Goal: Information Seeking & Learning: Find specific fact

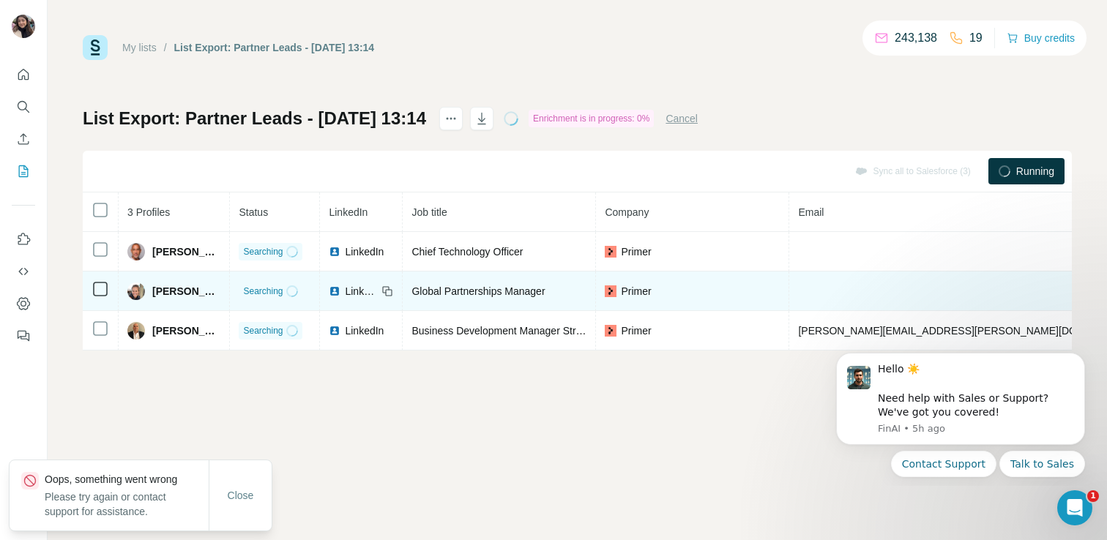
click at [144, 288] on img at bounding box center [136, 292] width 18 height 18
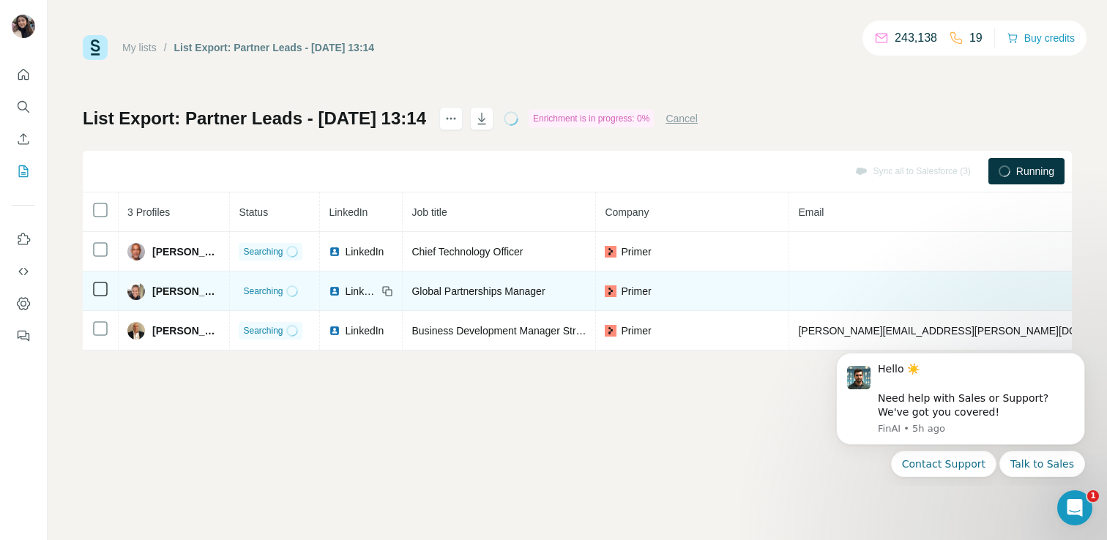
click at [146, 289] on div "Charlotte Yates" at bounding box center [173, 292] width 93 height 18
click at [149, 297] on div "Charlotte Yates" at bounding box center [173, 292] width 93 height 18
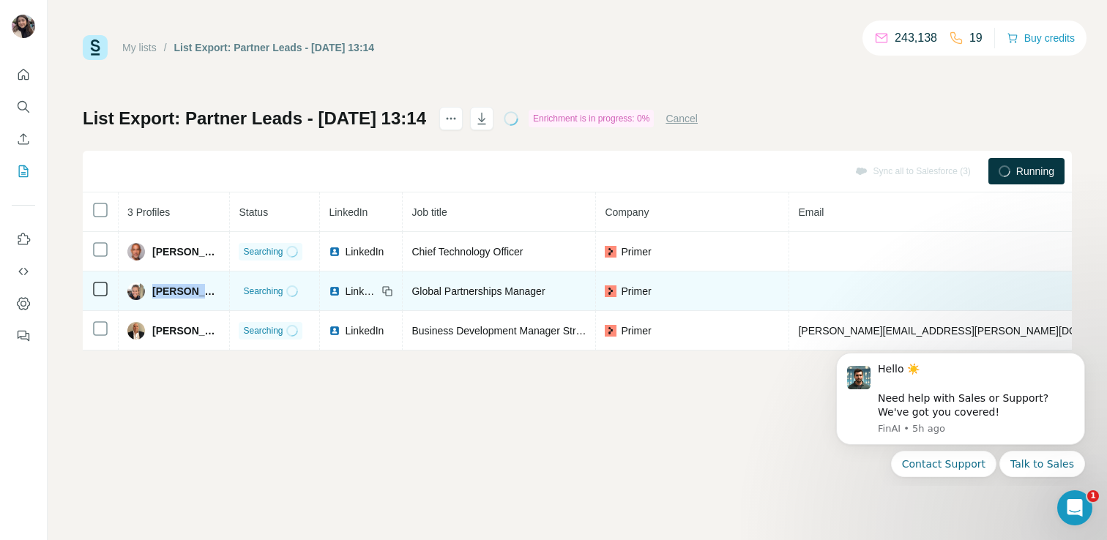
click at [149, 297] on div "Charlotte Yates" at bounding box center [173, 292] width 93 height 18
click at [477, 293] on span "Global Partnerships Manager" at bounding box center [477, 292] width 133 height 12
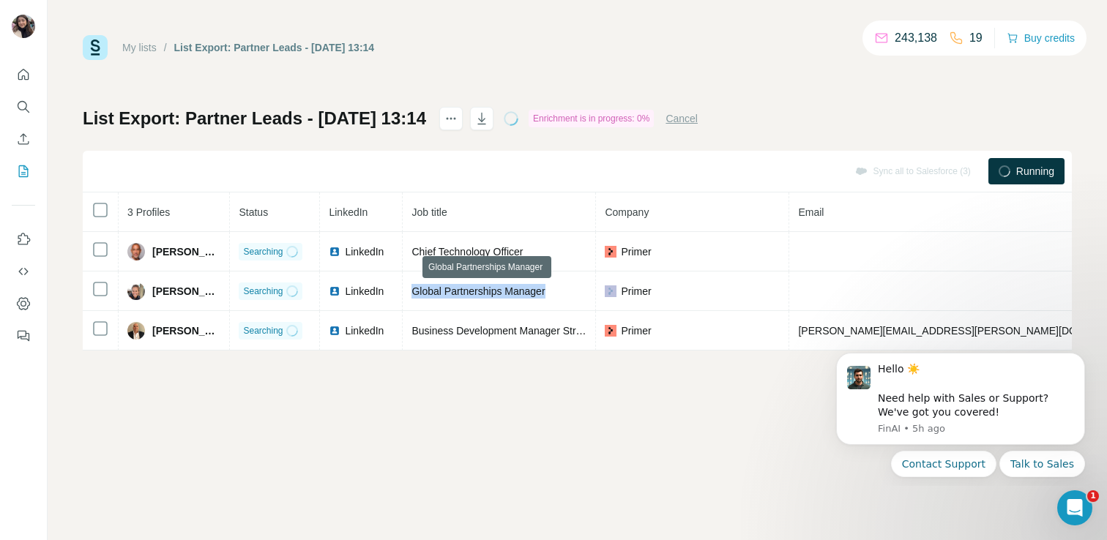
copy span "Global Partnerships Manager"
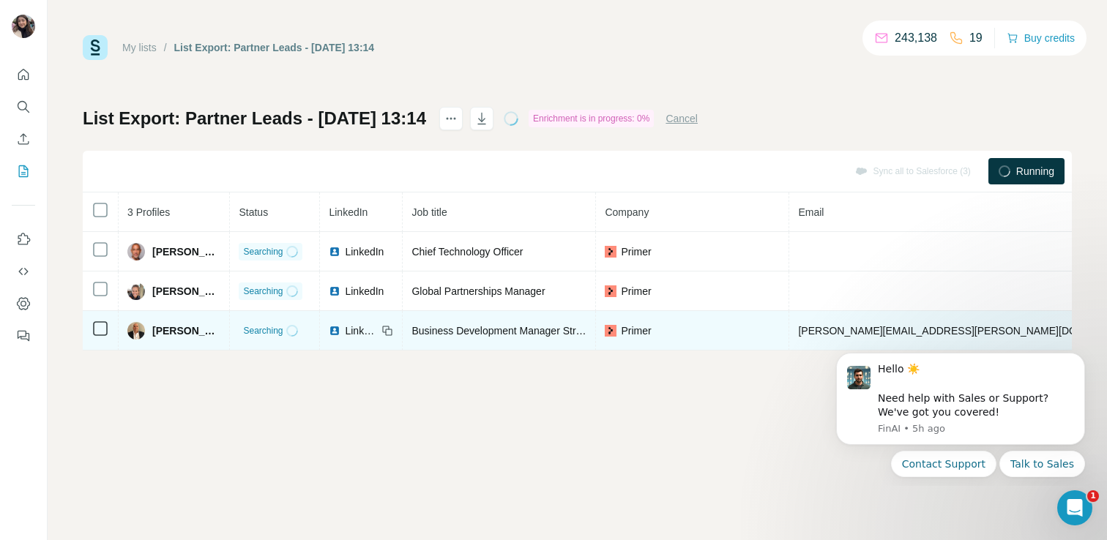
click at [175, 334] on span "Julio Sandoval" at bounding box center [186, 331] width 68 height 15
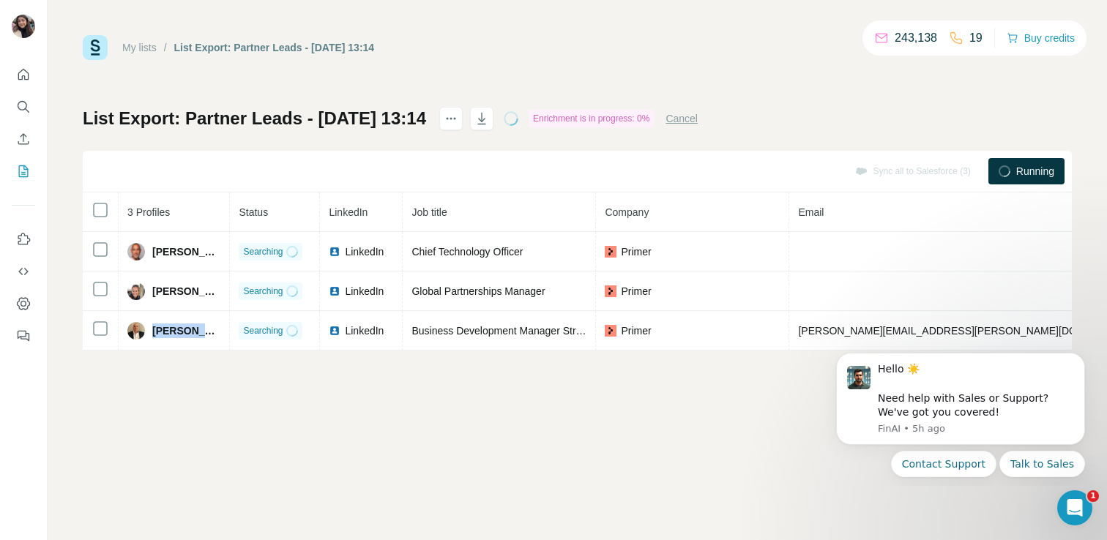
copy span "Julio Sandoval"
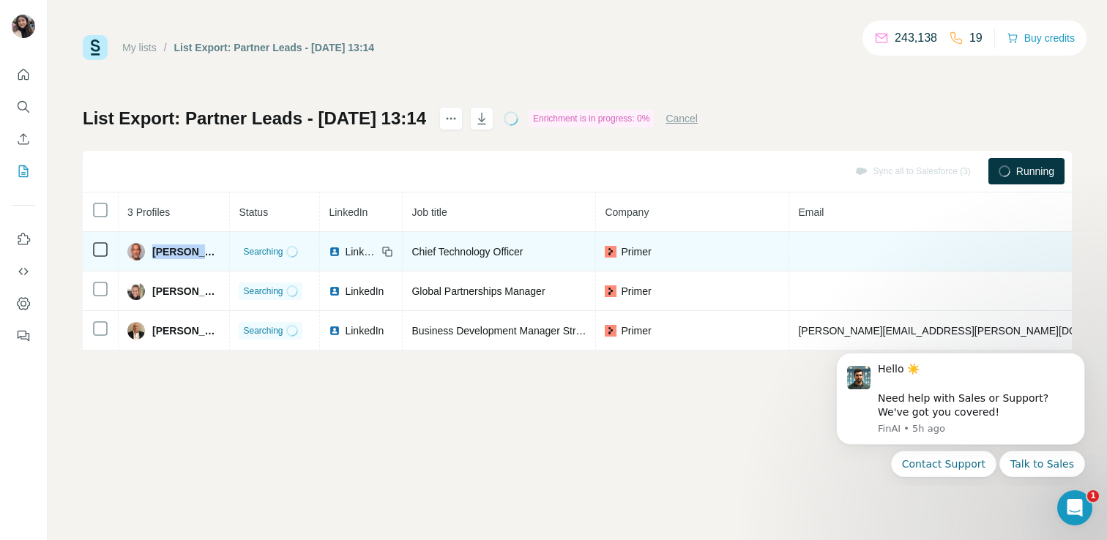
drag, startPoint x: 152, startPoint y: 251, endPoint x: 209, endPoint y: 251, distance: 57.8
click at [209, 251] on div "Alex Mallet" at bounding box center [173, 252] width 93 height 18
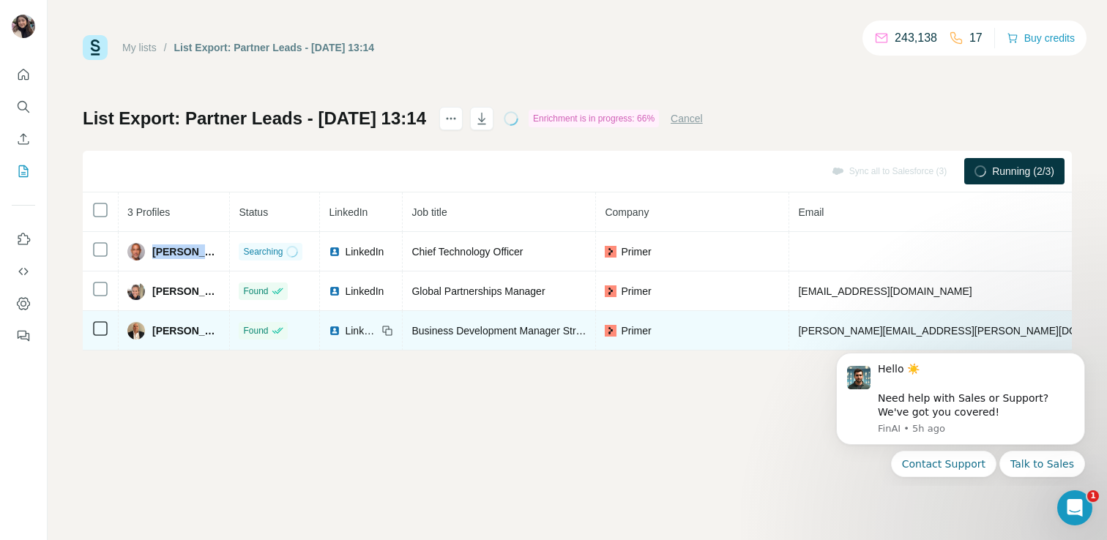
click at [515, 332] on span "Business Development Manager Strategic Enterprise" at bounding box center [531, 331] width 241 height 12
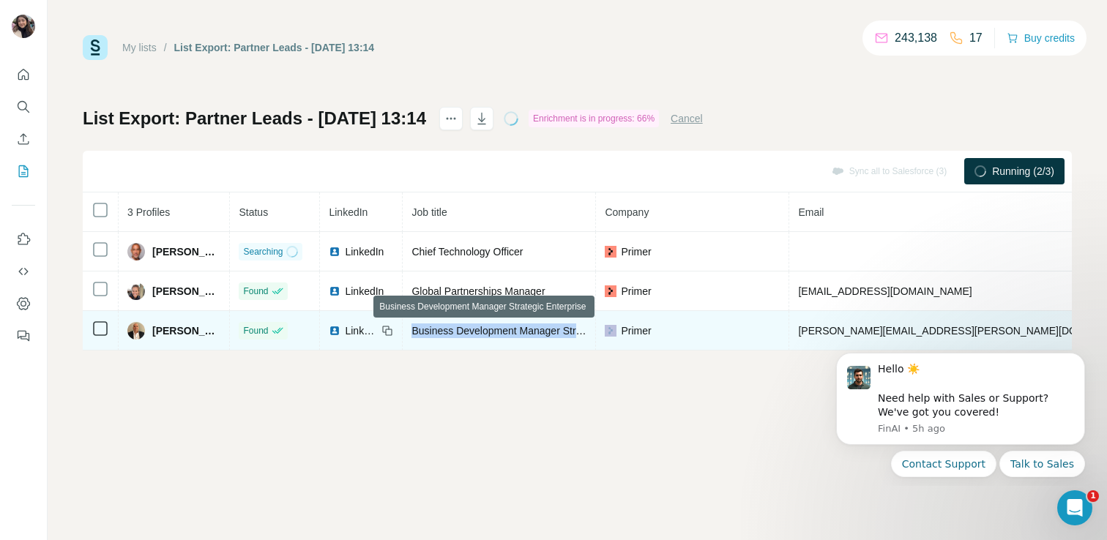
copy span "Business Development Manager Strategic Enterprise"
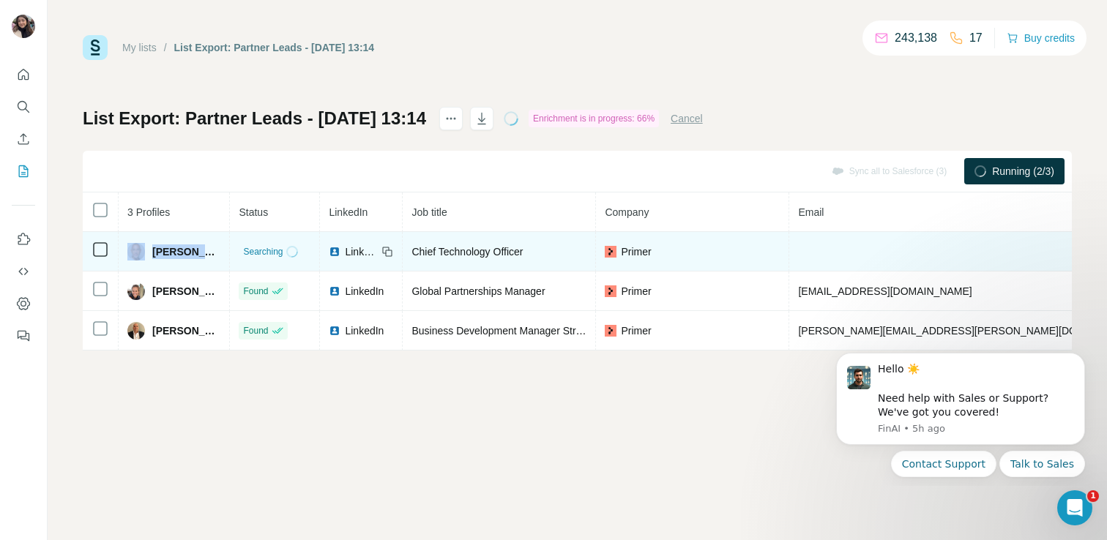
drag, startPoint x: 207, startPoint y: 256, endPoint x: 131, endPoint y: 256, distance: 76.1
click at [131, 256] on div "Alex Mallet" at bounding box center [173, 252] width 93 height 18
click at [216, 252] on td "Alex Mallet" at bounding box center [174, 252] width 111 height 40
drag, startPoint x: 211, startPoint y: 252, endPoint x: 153, endPoint y: 252, distance: 57.8
click at [153, 252] on div "Alex Mallet" at bounding box center [173, 252] width 93 height 18
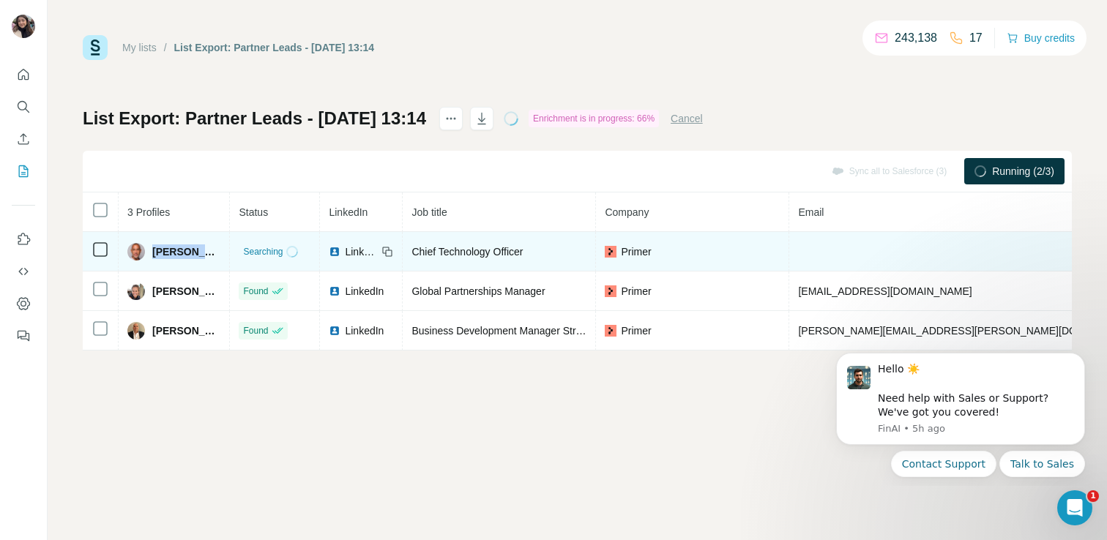
copy span "Alex Mallet"
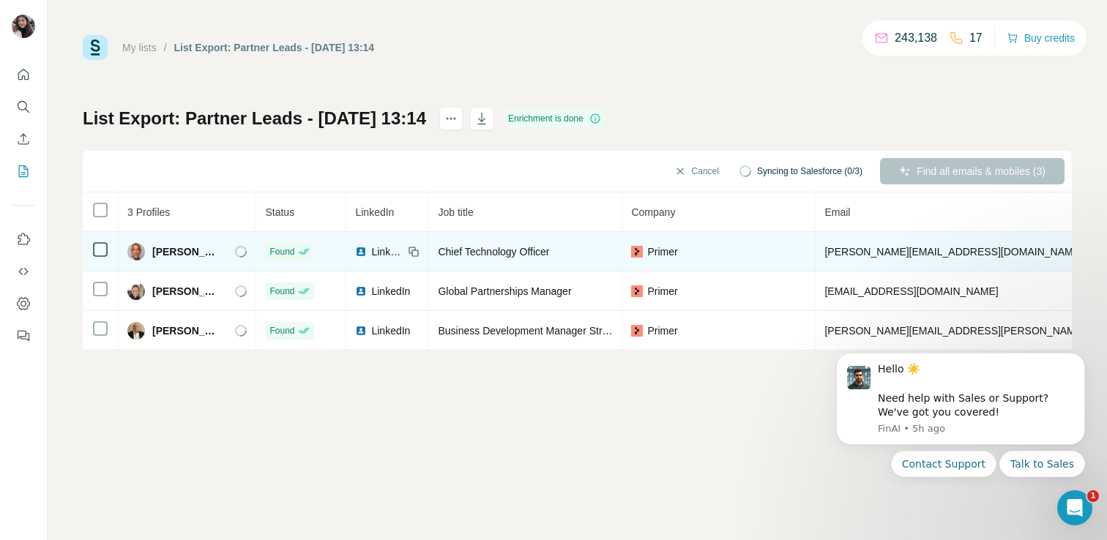
click at [491, 247] on span "Chief Technology Officer" at bounding box center [493, 252] width 111 height 12
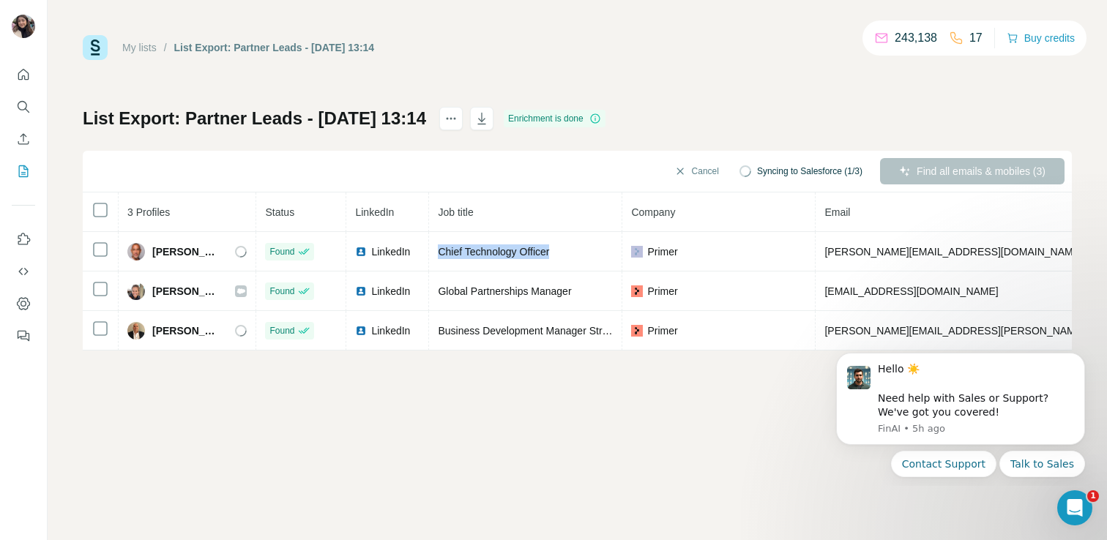
copy span "Chief Technology Officer"
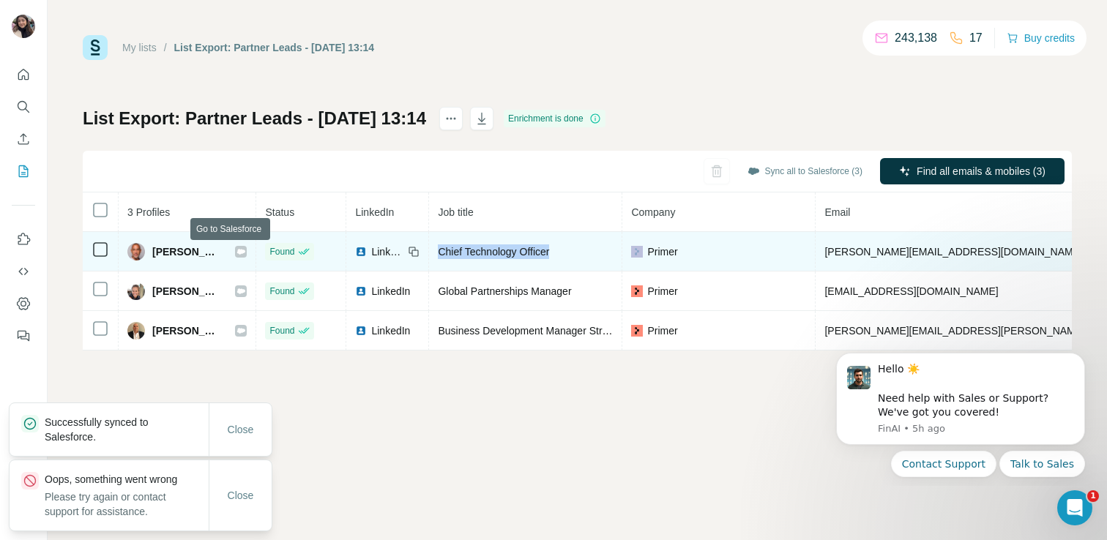
click at [236, 253] on icon at bounding box center [240, 252] width 9 height 12
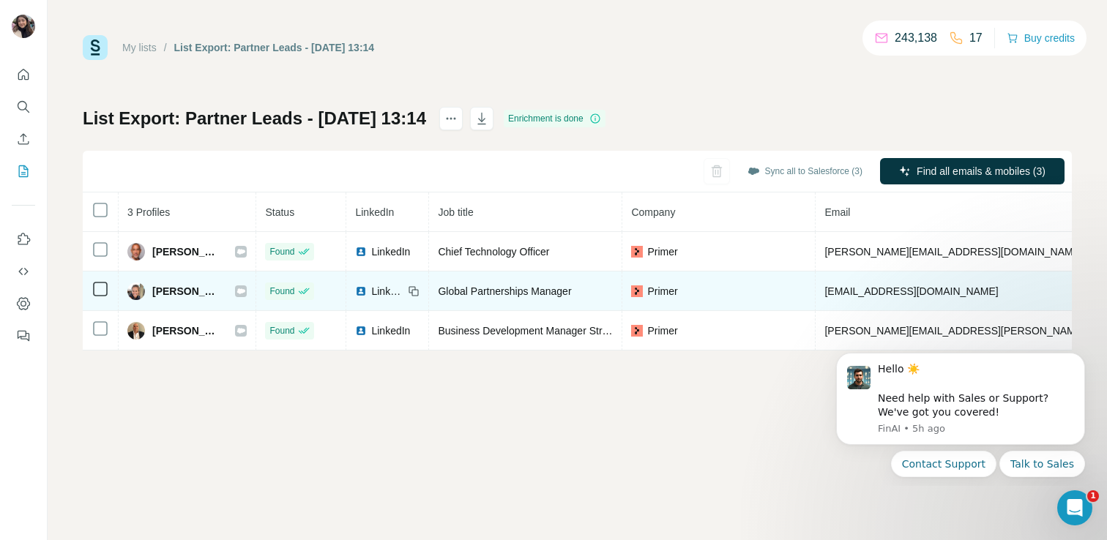
click at [237, 288] on icon at bounding box center [241, 290] width 8 height 5
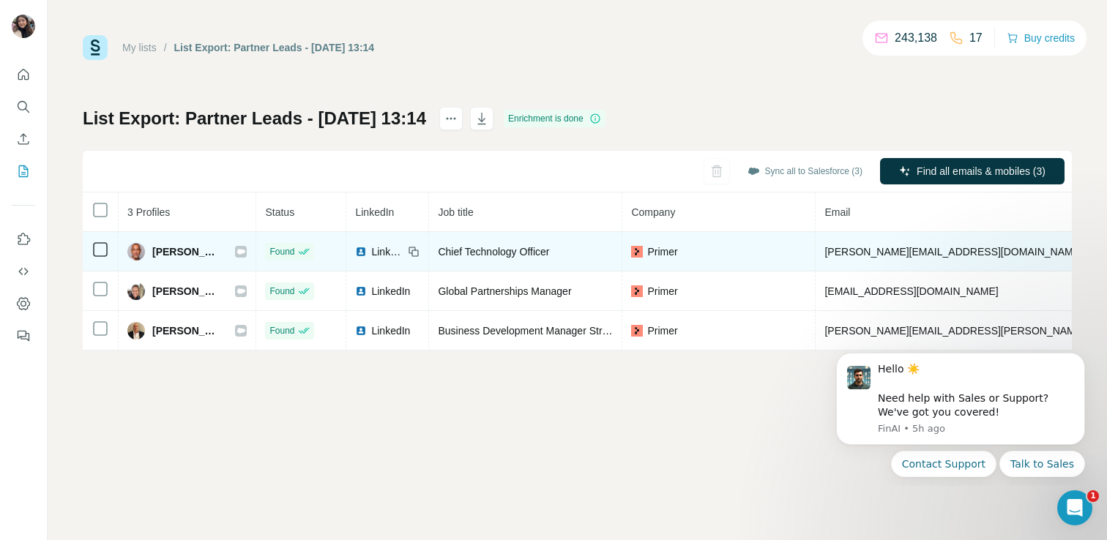
click at [175, 250] on span "Alex Mallet" at bounding box center [186, 252] width 68 height 15
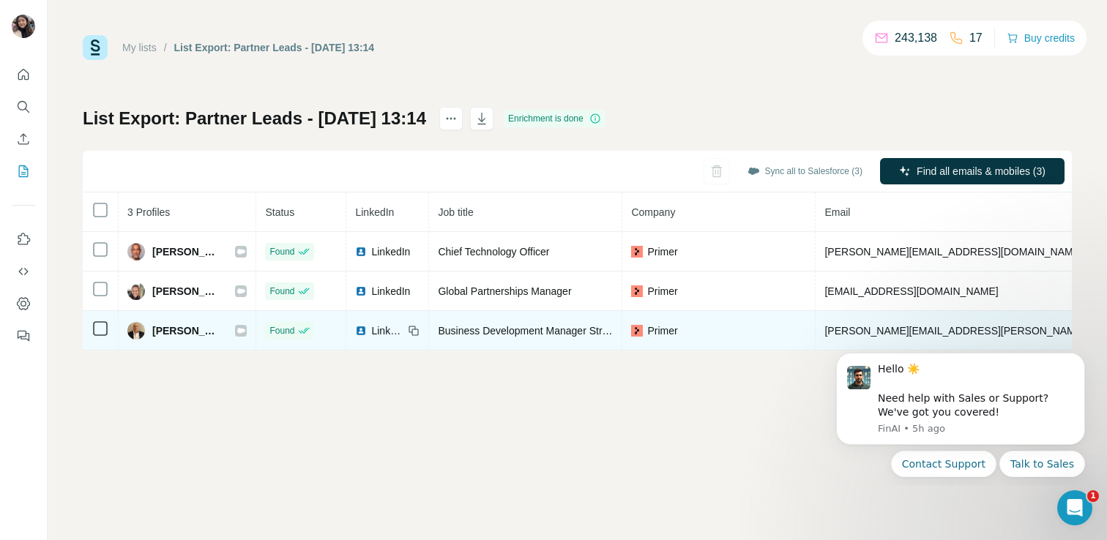
click at [179, 325] on span "Julio Sandoval" at bounding box center [186, 331] width 68 height 15
click at [237, 329] on icon at bounding box center [241, 330] width 8 height 5
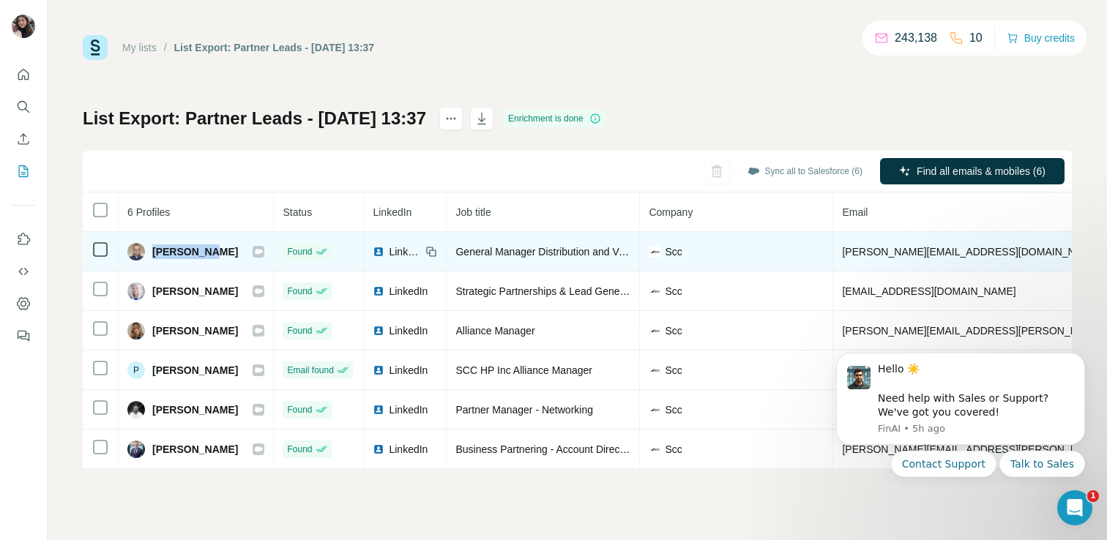
drag, startPoint x: 206, startPoint y: 252, endPoint x: 149, endPoint y: 248, distance: 57.2
click at [149, 248] on div "Chris Leng" at bounding box center [195, 252] width 137 height 18
copy span "Chris Leng"
click at [537, 256] on span "General Manager Distribution and Vendor Relationships" at bounding box center [581, 252] width 253 height 12
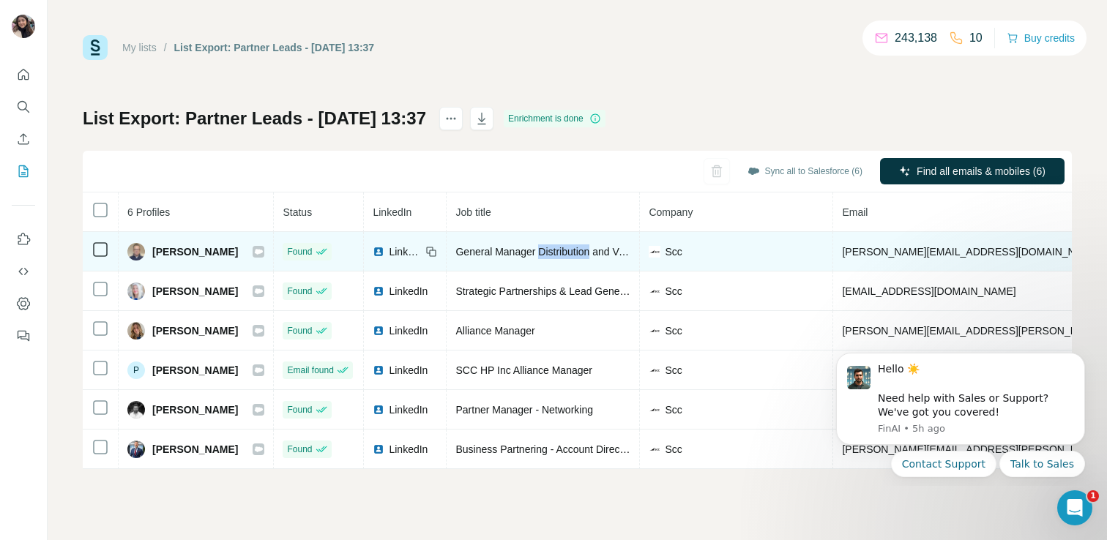
click at [537, 256] on span "General Manager Distribution and Vendor Relationships" at bounding box center [581, 252] width 253 height 12
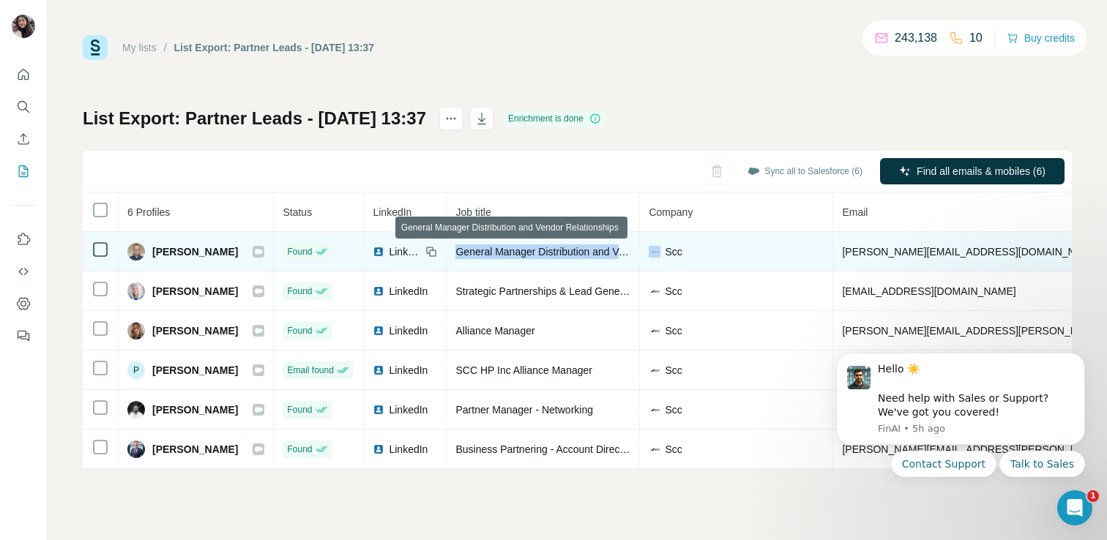
click at [537, 256] on span "General Manager Distribution and Vendor Relationships" at bounding box center [581, 252] width 253 height 12
copy span "General Manager Distribution and Vendor Relationships"
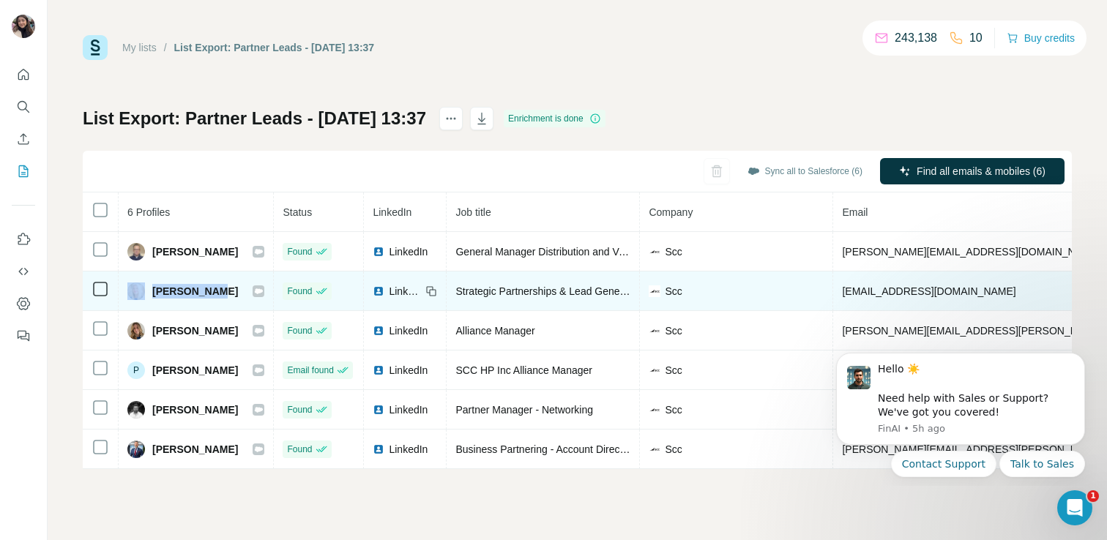
drag, startPoint x: 147, startPoint y: 288, endPoint x: 204, endPoint y: 290, distance: 57.1
click at [204, 290] on div "Clare Findlay" at bounding box center [182, 292] width 111 height 18
click at [149, 288] on div "Clare Findlay" at bounding box center [182, 292] width 111 height 18
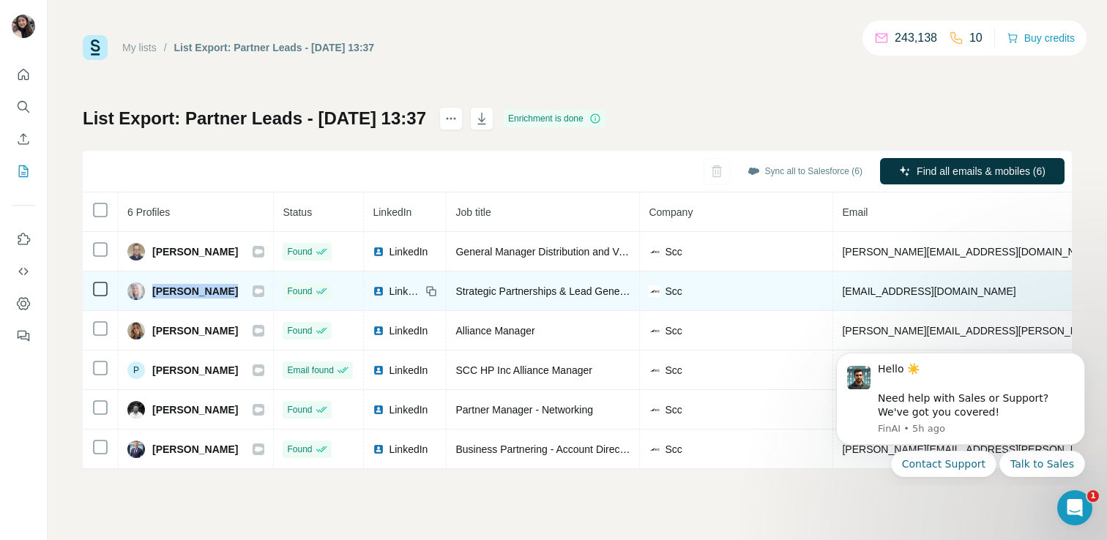
click at [149, 288] on div "Clare Findlay" at bounding box center [182, 292] width 111 height 18
click at [493, 294] on span "Strategic Partnerships & Lead Generation" at bounding box center [550, 292] width 190 height 12
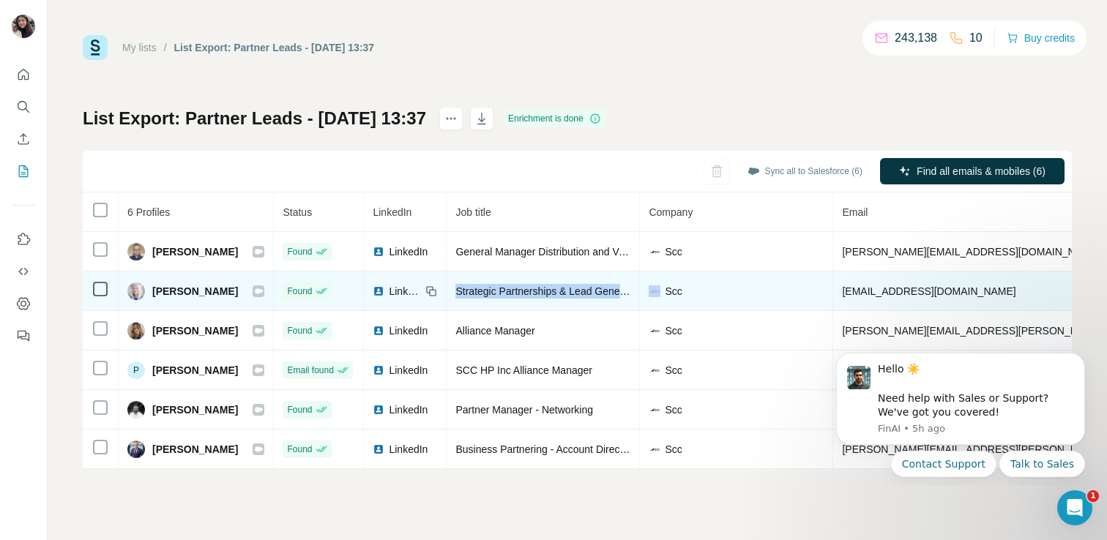
click at [493, 294] on span "Strategic Partnerships & Lead Generation" at bounding box center [550, 292] width 190 height 12
copy span "Strategic Partnerships & Lead Generation"
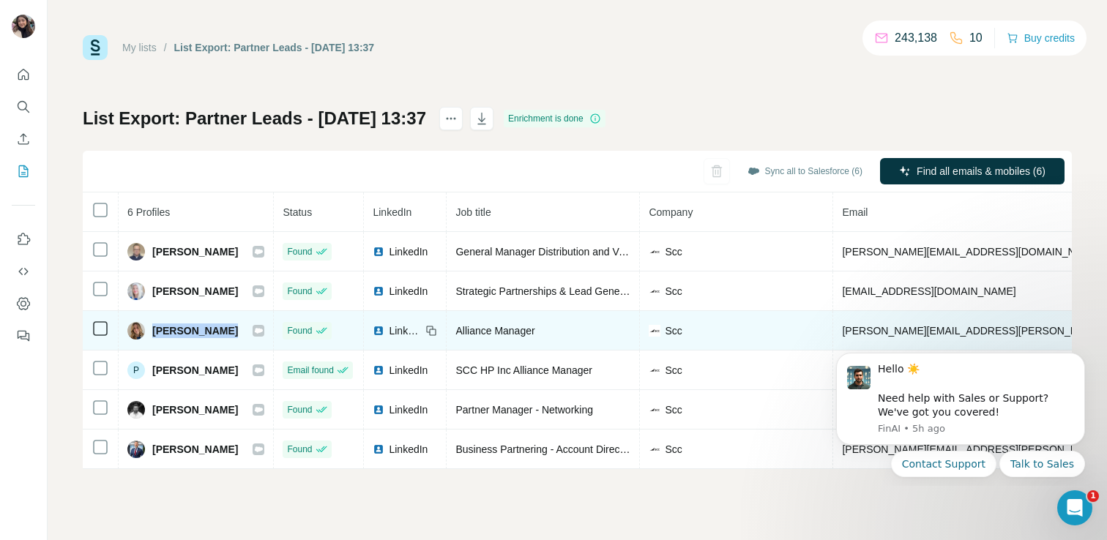
drag, startPoint x: 152, startPoint y: 327, endPoint x: 235, endPoint y: 339, distance: 83.7
click at [235, 339] on div "Josie Walker" at bounding box center [195, 331] width 137 height 18
copy div "Josie Walker"
click at [469, 324] on div "Alliance Manager" at bounding box center [542, 331] width 175 height 15
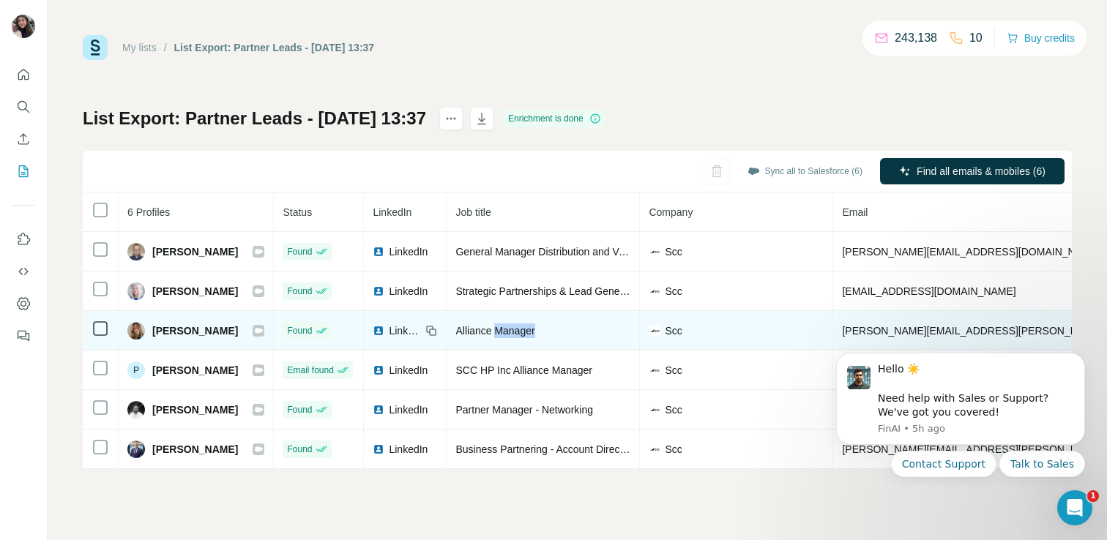
click at [469, 324] on div "Alliance Manager" at bounding box center [542, 331] width 175 height 15
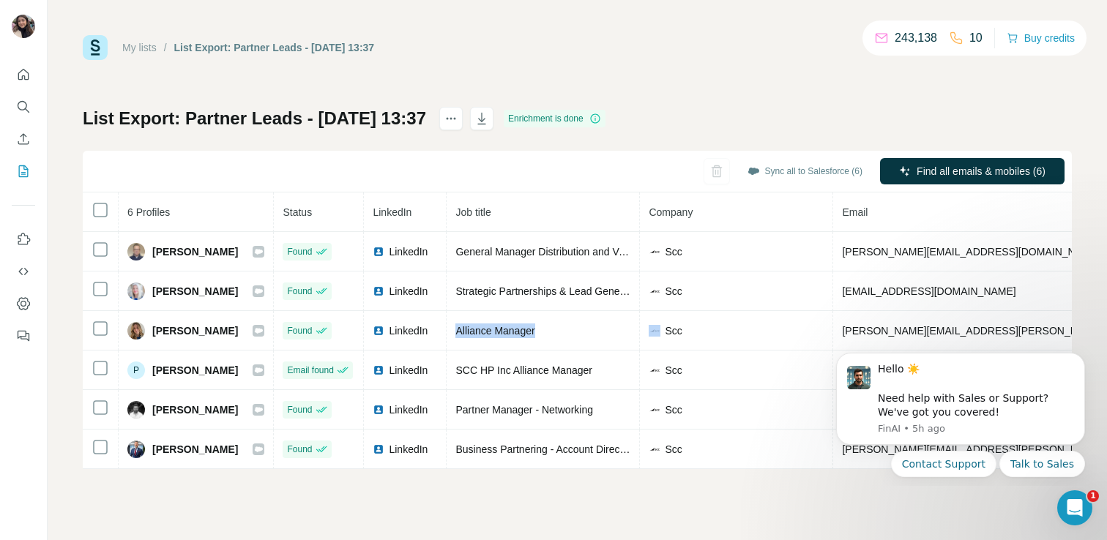
copy span "Alliance Manager"
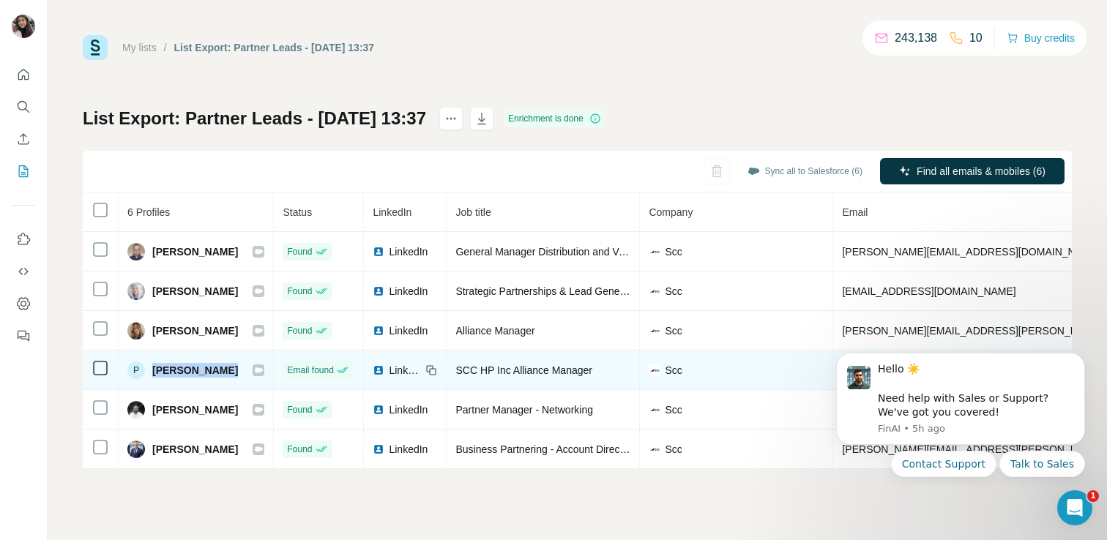
drag, startPoint x: 150, startPoint y: 375, endPoint x: 223, endPoint y: 376, distance: 72.5
click at [223, 376] on div "P Paul Wickes" at bounding box center [195, 371] width 137 height 18
copy div "Paul Wickes"
click at [483, 370] on span "SCC HP Inc Alliance Manager" at bounding box center [523, 371] width 137 height 12
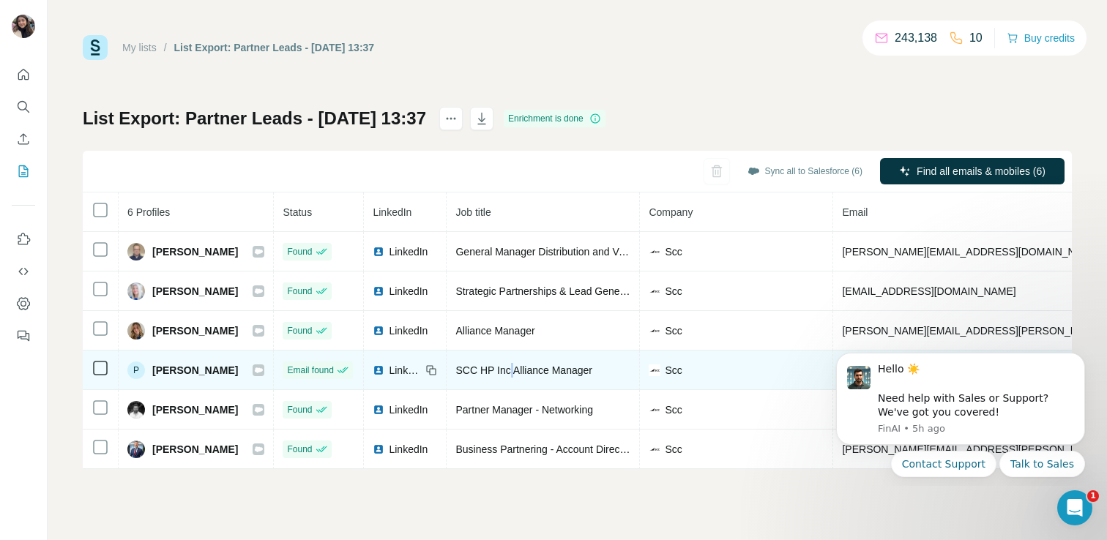
click at [483, 370] on span "SCC HP Inc Alliance Manager" at bounding box center [523, 371] width 137 height 12
copy span "SCC HP Inc Alliance Manager"
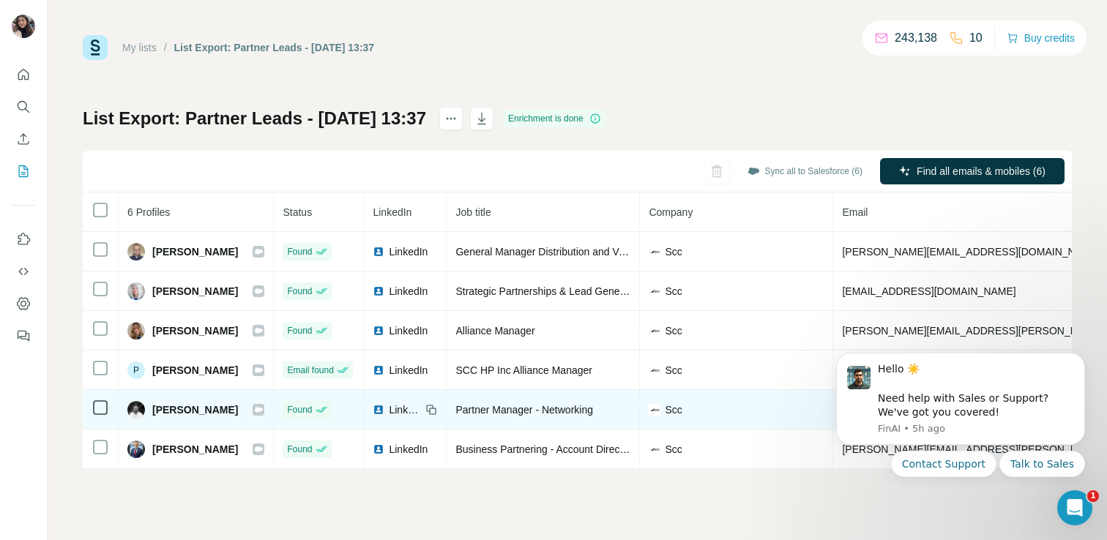
click at [153, 413] on span "Richard Sutton" at bounding box center [195, 410] width 86 height 15
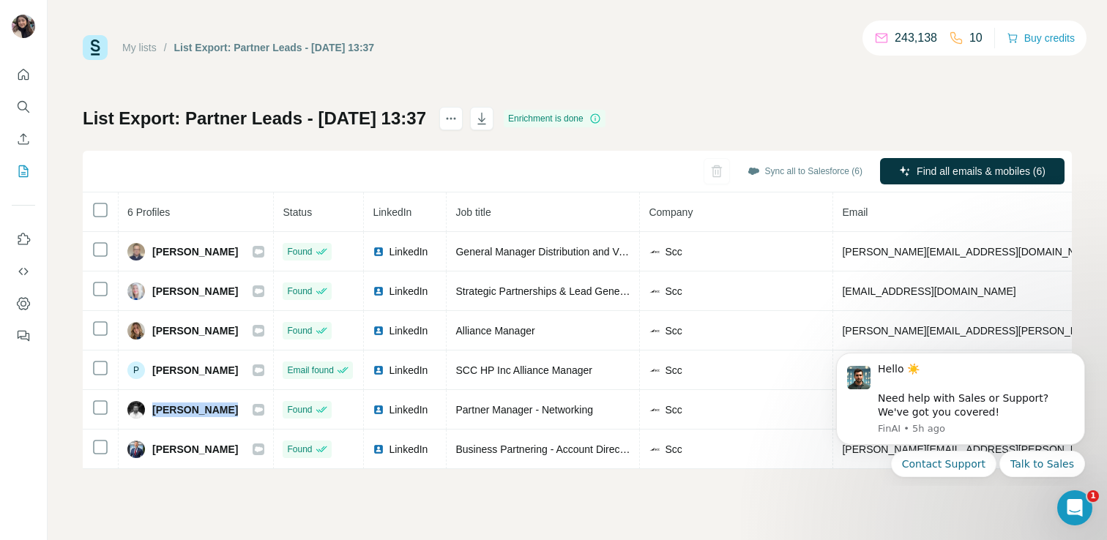
copy div "Richard Sutton"
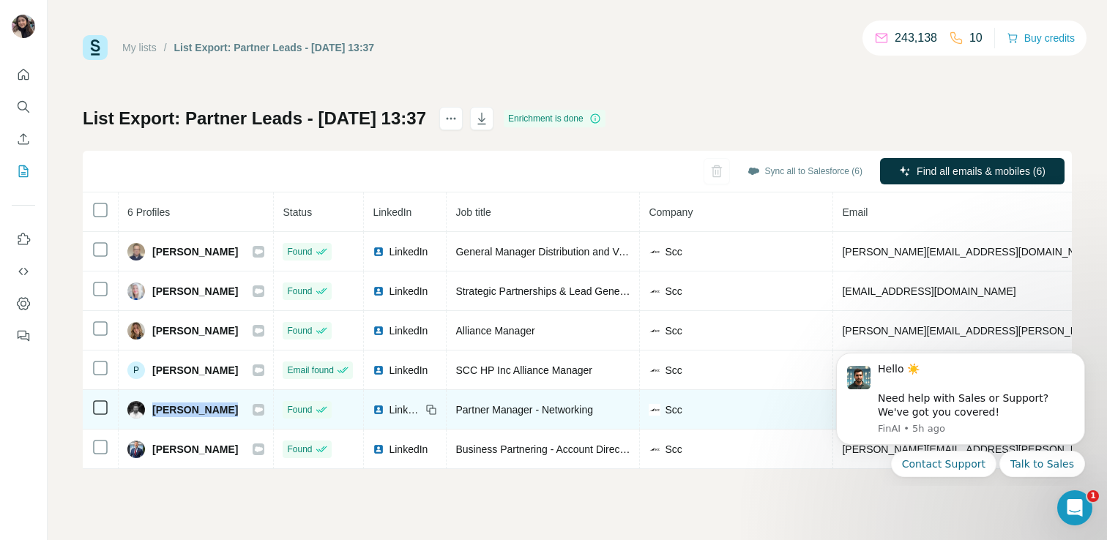
click at [476, 409] on span "Partner Manager - Networking" at bounding box center [524, 410] width 138 height 12
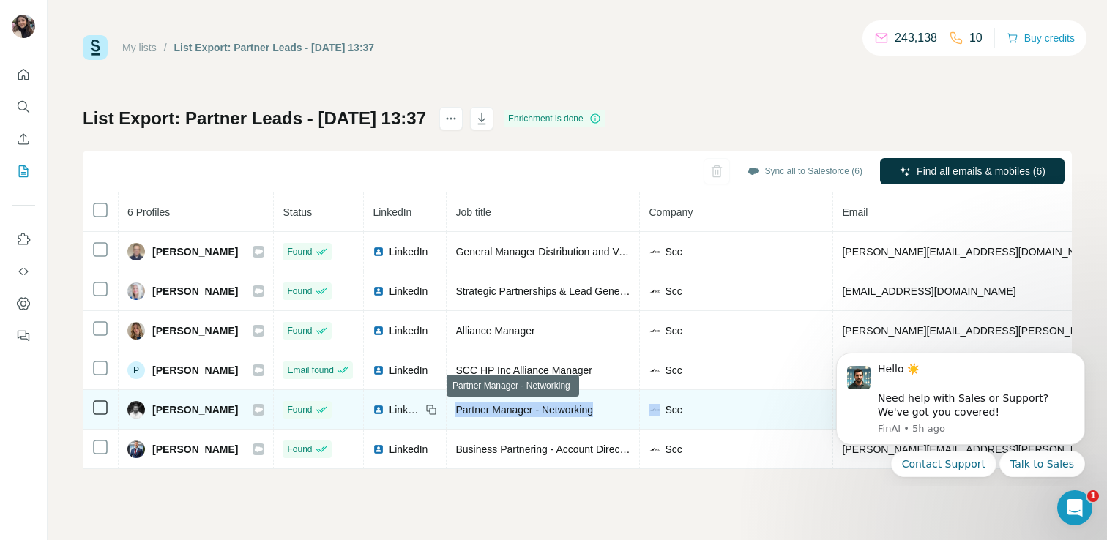
copy span "Partner Manager - Networking"
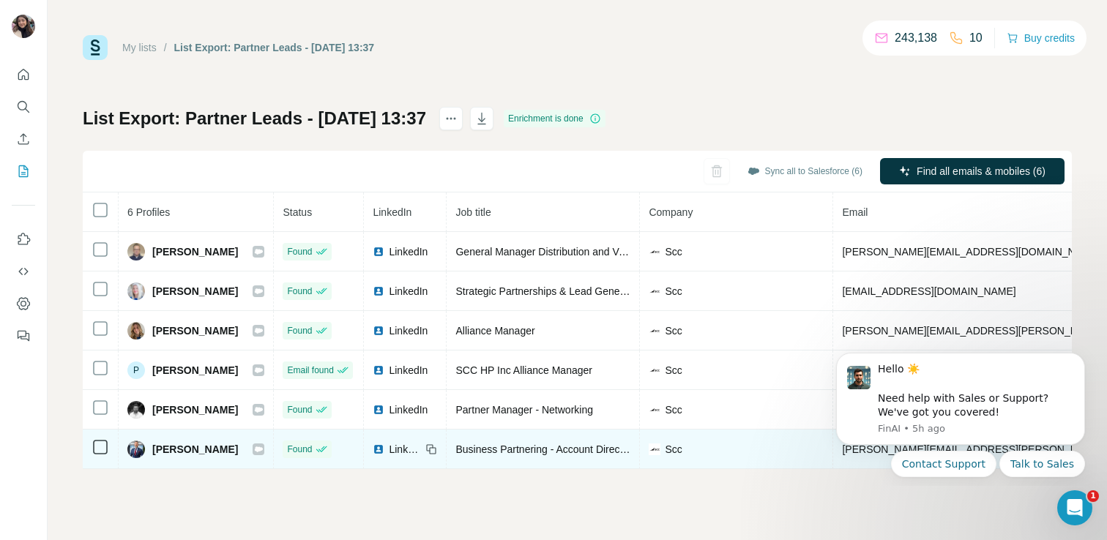
click at [150, 452] on div "Robert Stanley" at bounding box center [182, 450] width 111 height 18
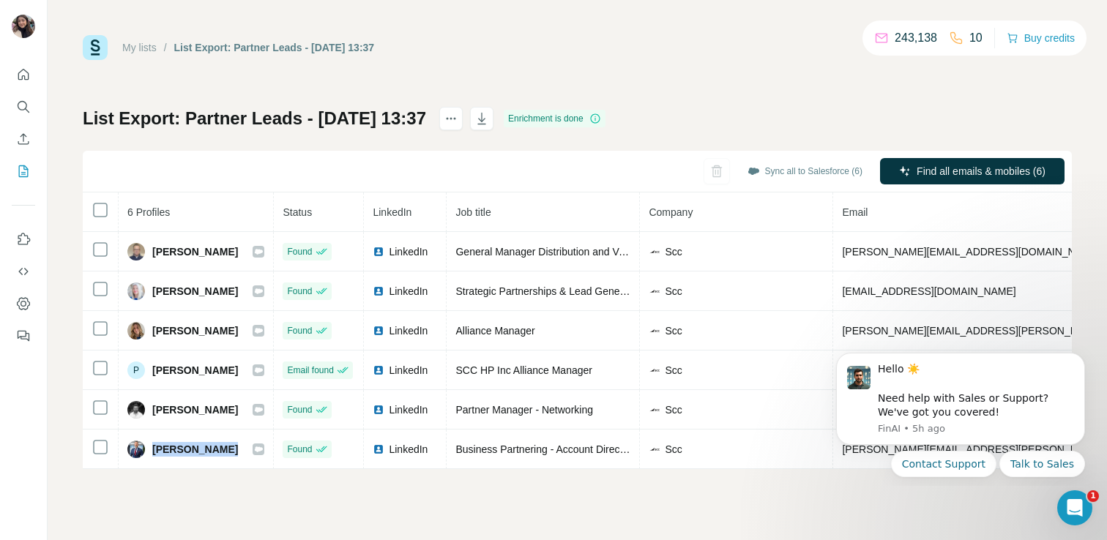
copy div "Robert Stanley"
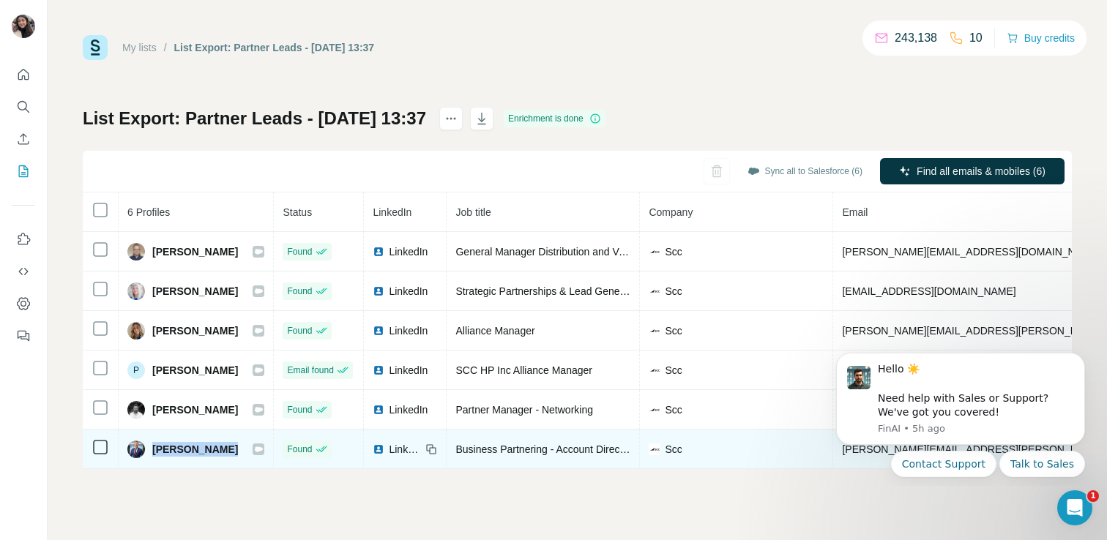
click at [479, 452] on span "Business Partnering - Account Director" at bounding box center [543, 450] width 176 height 12
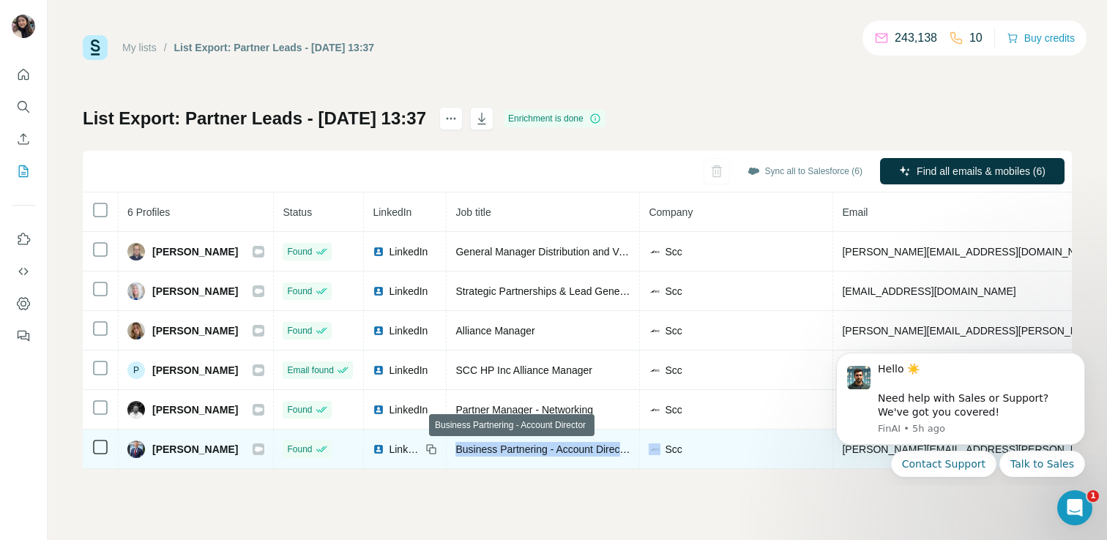
click at [479, 452] on span "Business Partnering - Account Director" at bounding box center [543, 450] width 176 height 12
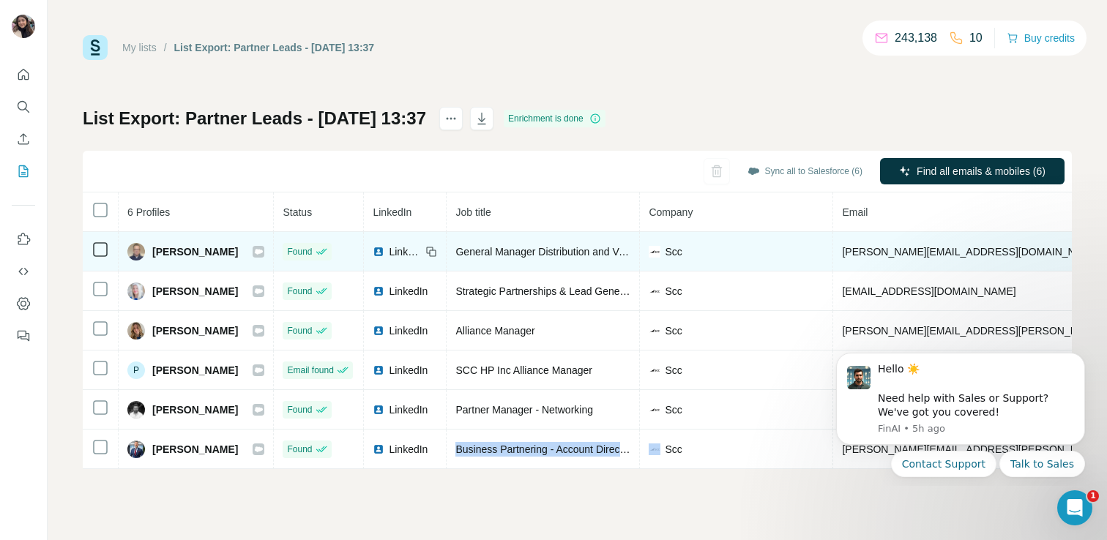
click at [255, 249] on icon at bounding box center [259, 251] width 8 height 5
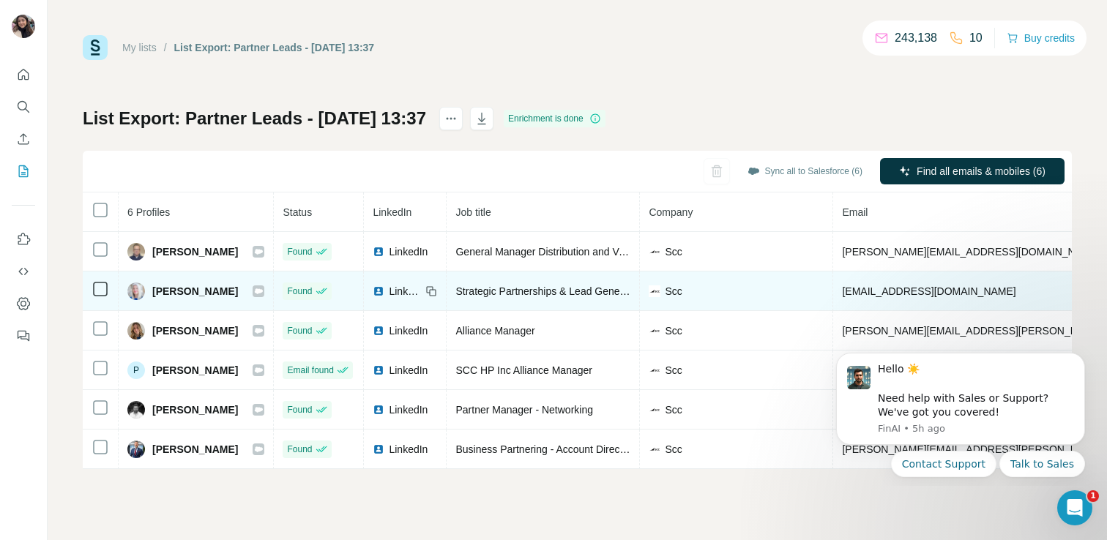
click at [255, 289] on icon at bounding box center [259, 290] width 8 height 5
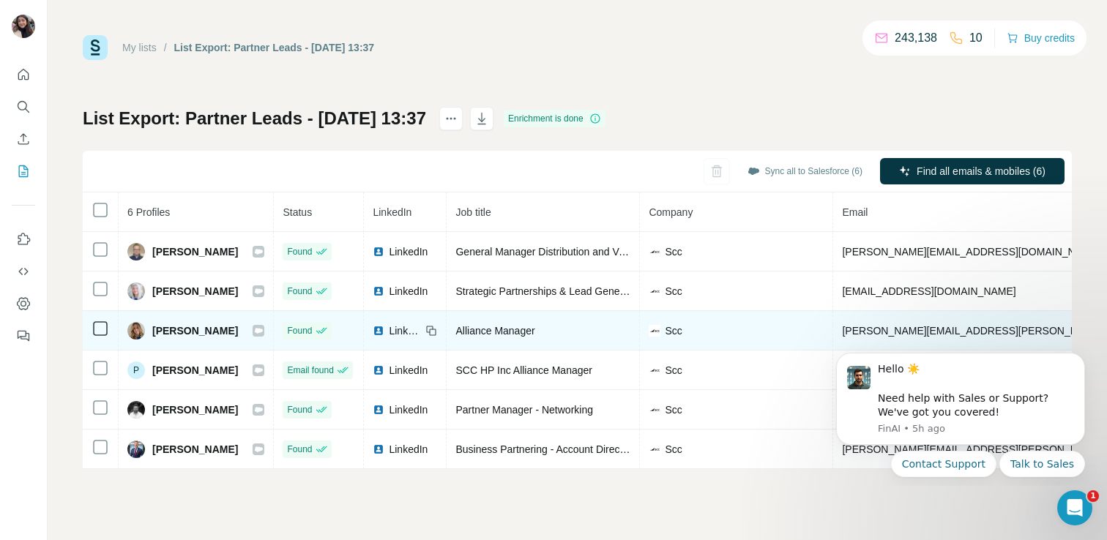
click at [255, 329] on icon at bounding box center [259, 330] width 8 height 5
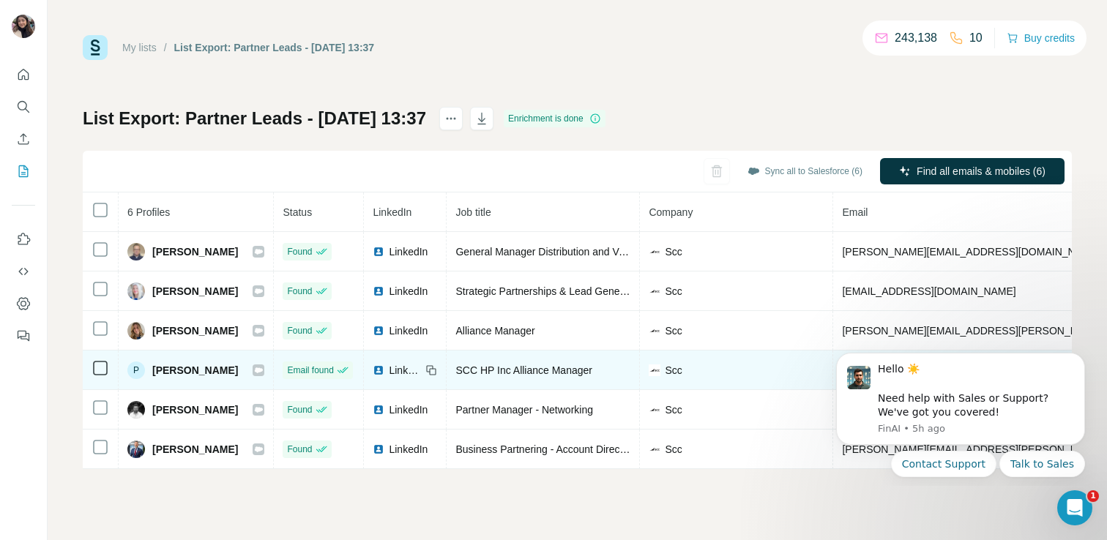
click at [255, 368] on icon at bounding box center [259, 370] width 8 height 5
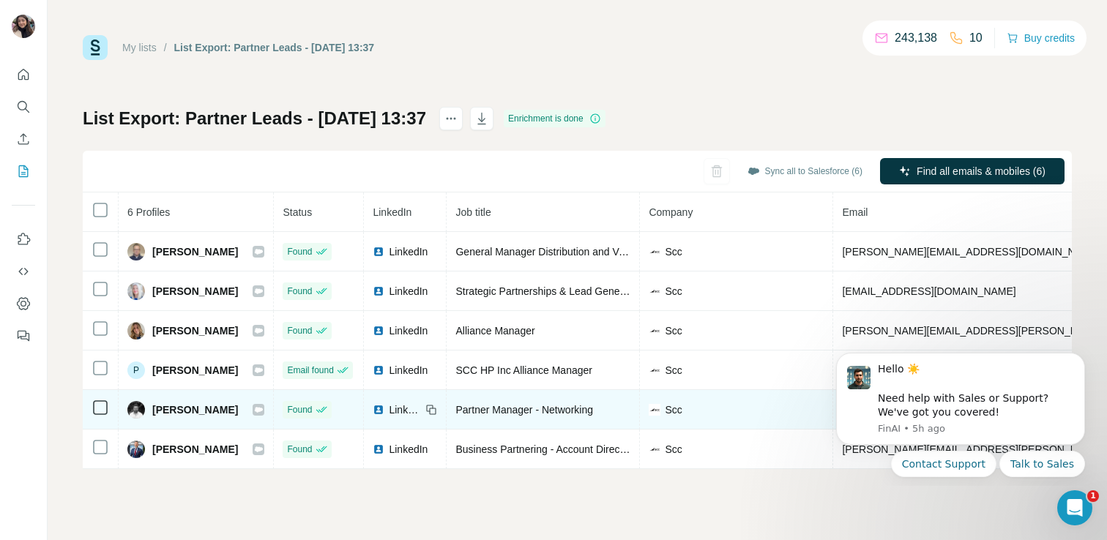
click at [255, 411] on icon at bounding box center [259, 409] width 8 height 5
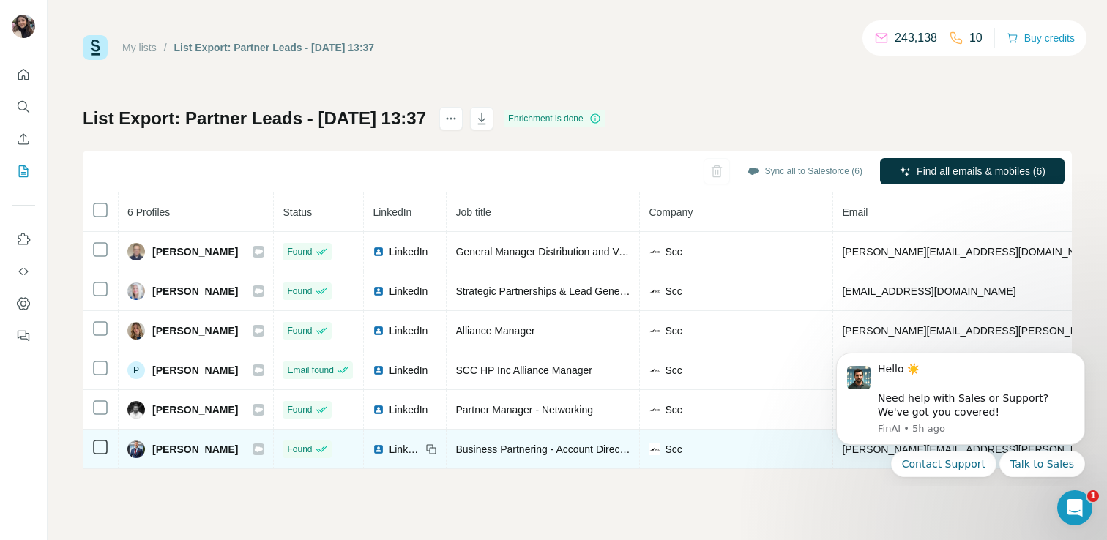
click at [254, 451] on icon at bounding box center [258, 450] width 9 height 12
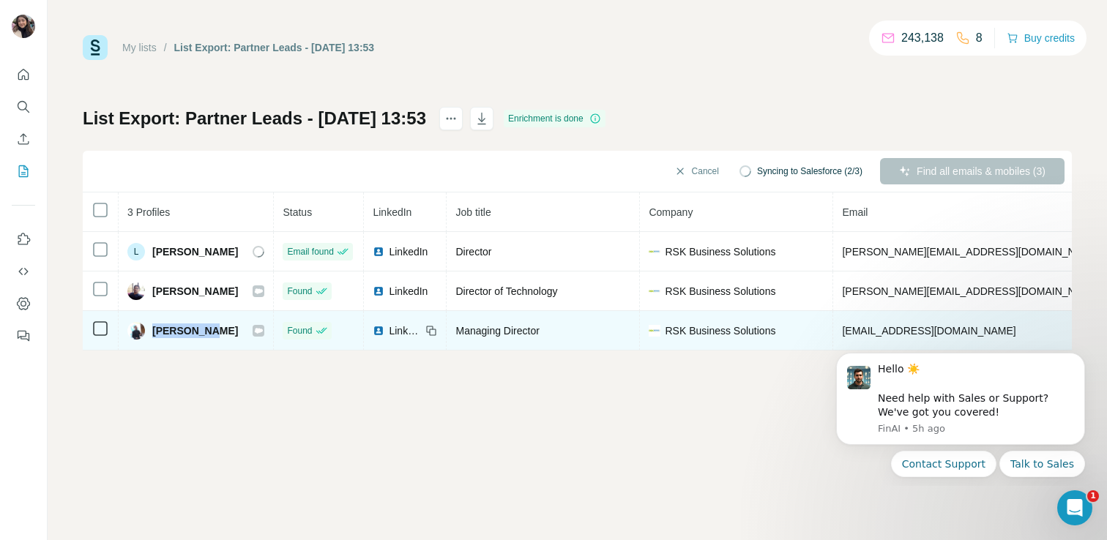
drag, startPoint x: 215, startPoint y: 331, endPoint x: 150, endPoint y: 329, distance: 64.5
click at [150, 329] on div "[PERSON_NAME]" at bounding box center [195, 331] width 137 height 18
copy span "[PERSON_NAME]"
click at [510, 334] on span "Managing Director" at bounding box center [496, 331] width 83 height 12
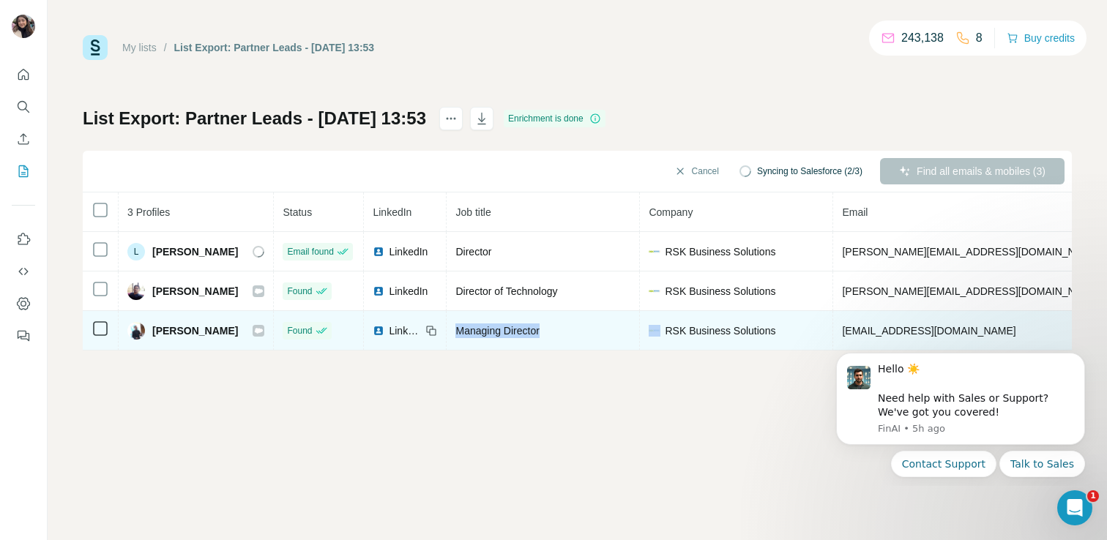
click at [510, 334] on span "Managing Director" at bounding box center [496, 331] width 83 height 12
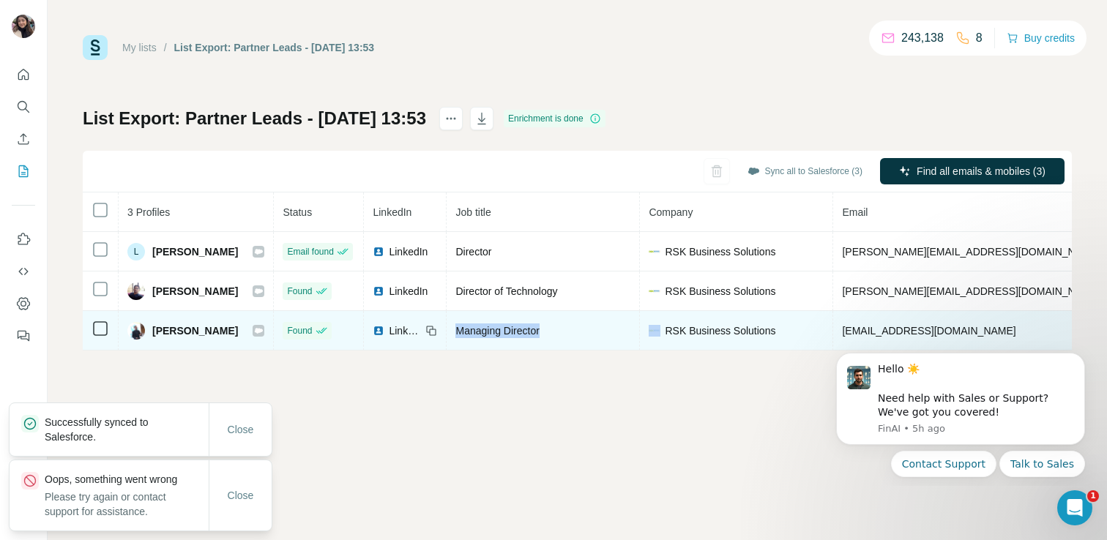
copy span "Managing Director"
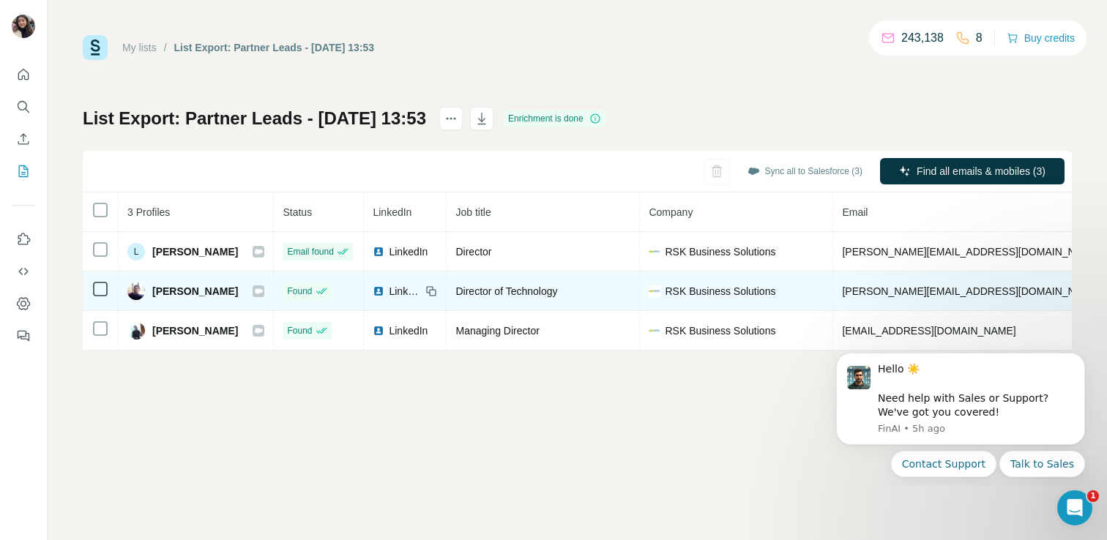
click at [157, 293] on span "[PERSON_NAME]" at bounding box center [195, 291] width 86 height 15
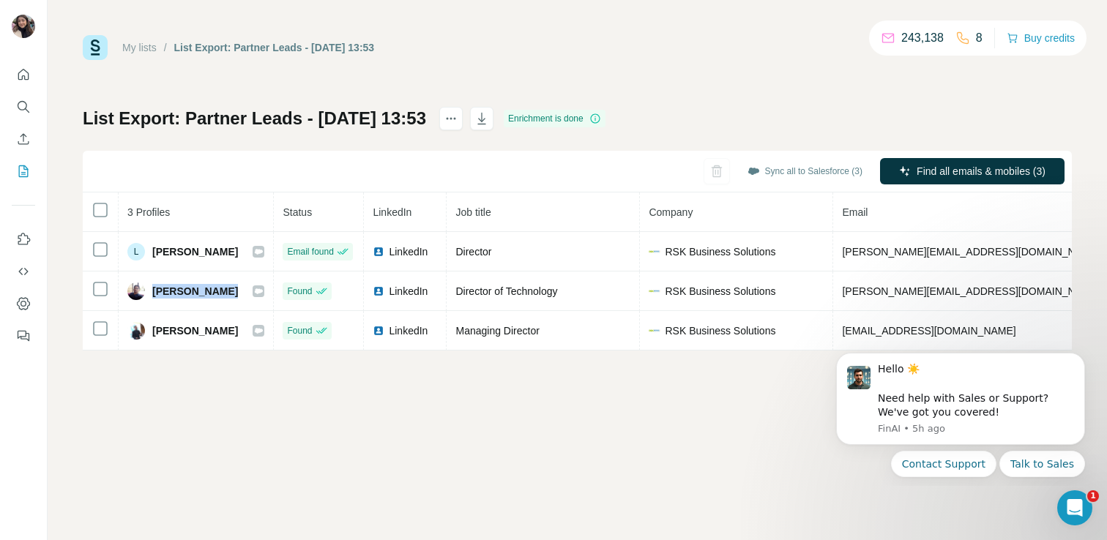
copy div "[PERSON_NAME]"
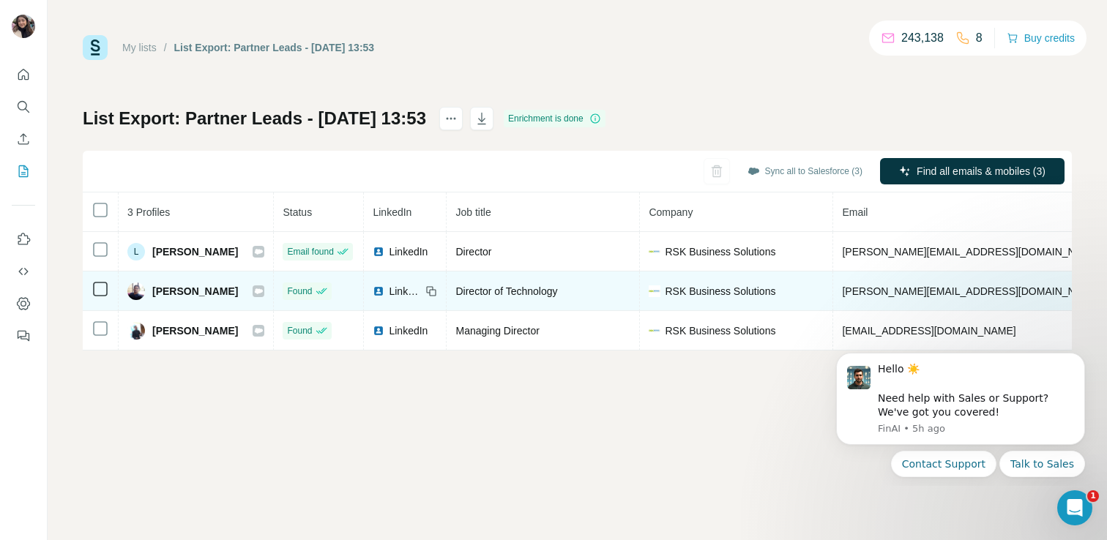
click at [518, 288] on span "Director of Technology" at bounding box center [506, 292] width 102 height 12
copy span "Director of Technology"
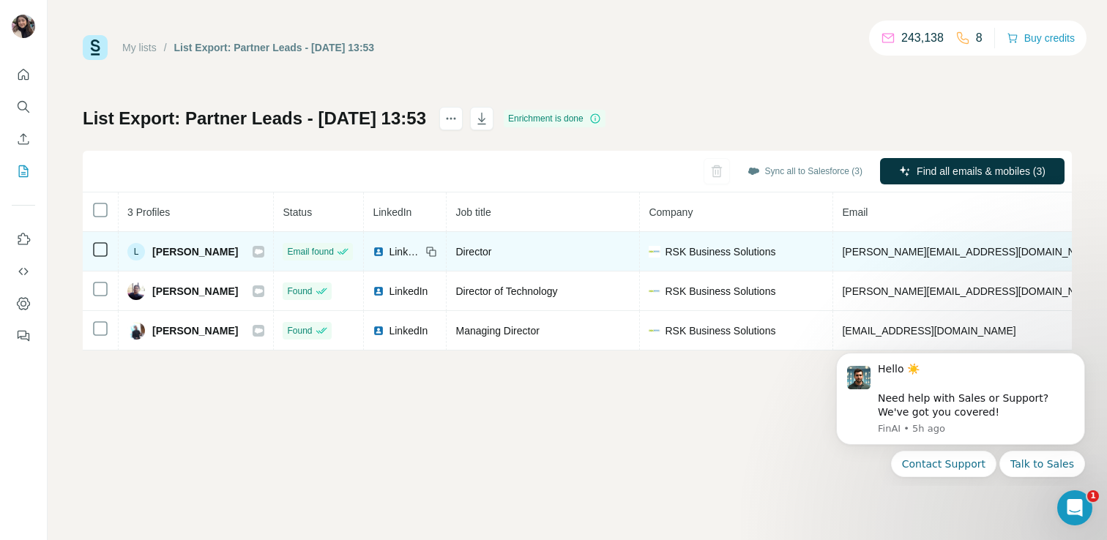
click at [201, 264] on td "[PERSON_NAME]" at bounding box center [196, 252] width 155 height 40
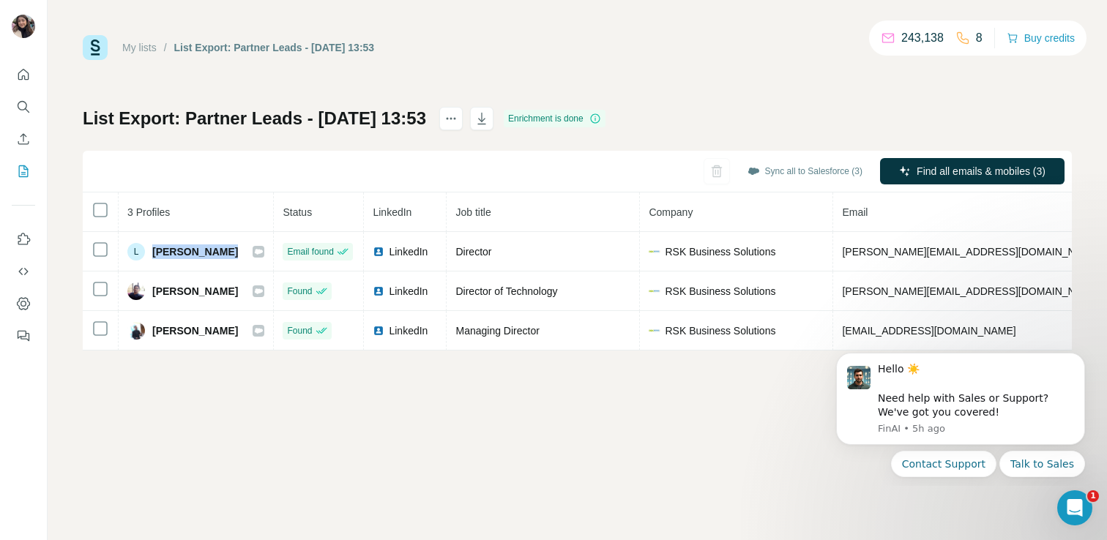
copy div "[PERSON_NAME]"
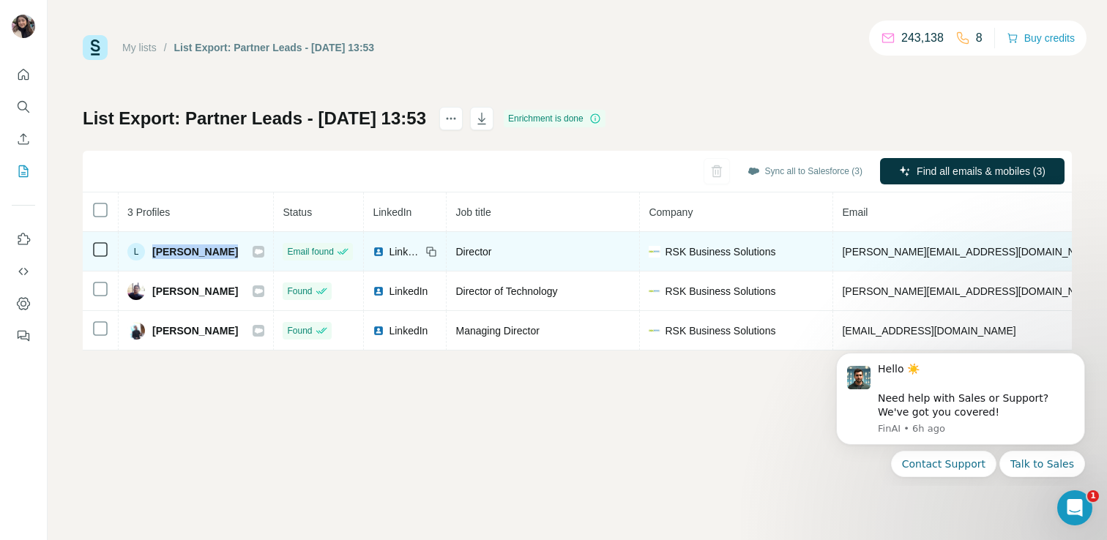
click at [254, 254] on icon at bounding box center [258, 252] width 9 height 12
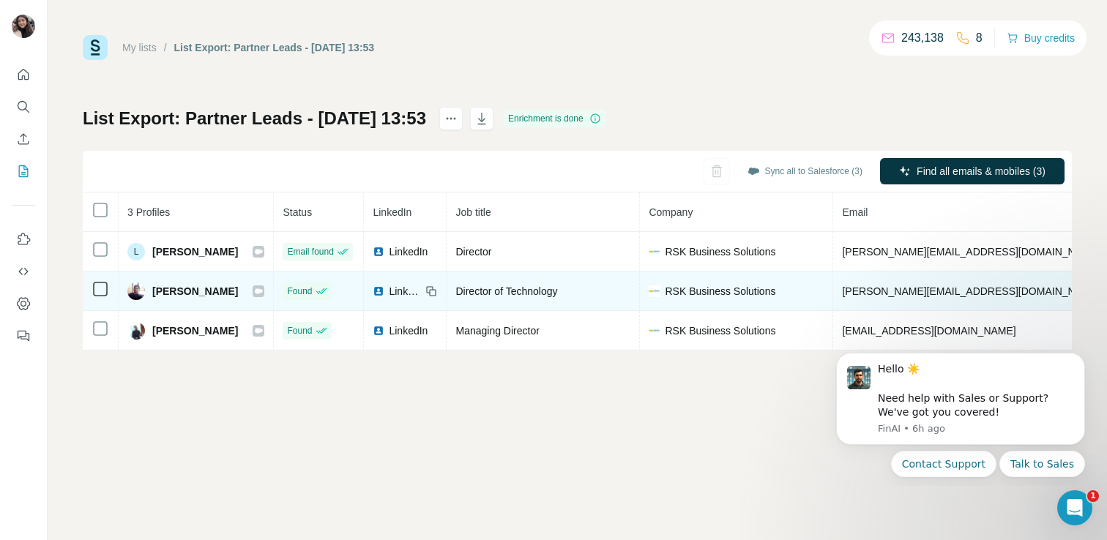
click at [255, 291] on icon at bounding box center [259, 290] width 8 height 5
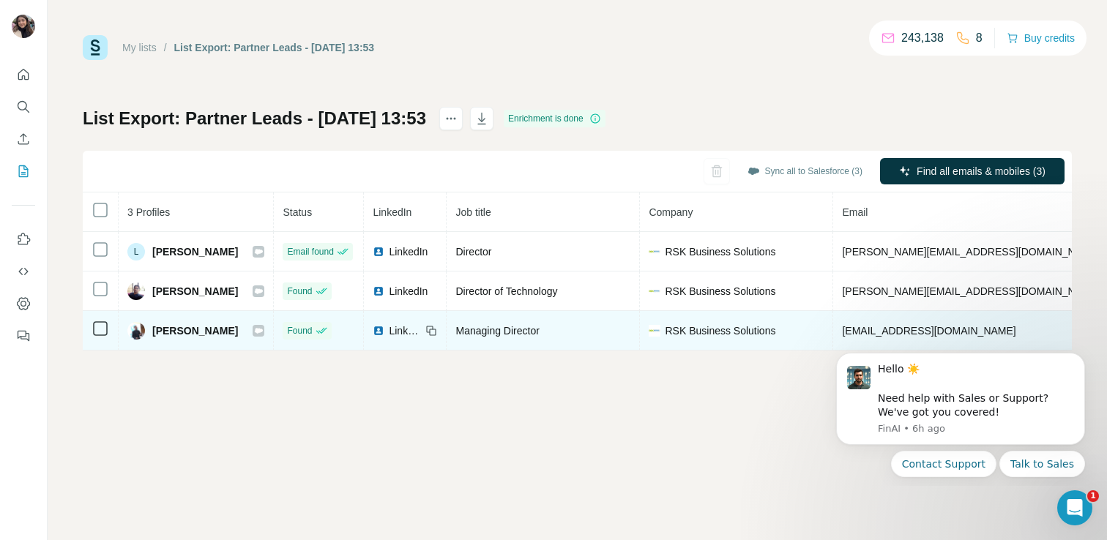
click at [254, 335] on icon at bounding box center [258, 331] width 9 height 12
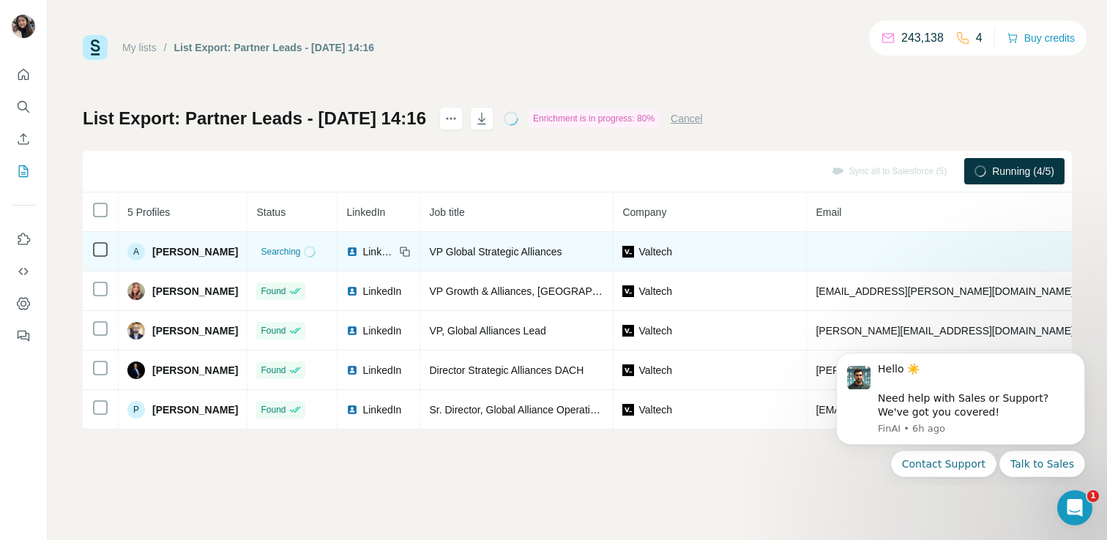
drag, startPoint x: 248, startPoint y: 255, endPoint x: 154, endPoint y: 253, distance: 94.5
click at [154, 253] on td "A Ashkhen Zakaryan" at bounding box center [183, 252] width 129 height 40
copy span "Ashkhen Zakaryan"
click at [485, 258] on div "VP Global Strategic Alliances" at bounding box center [516, 252] width 175 height 15
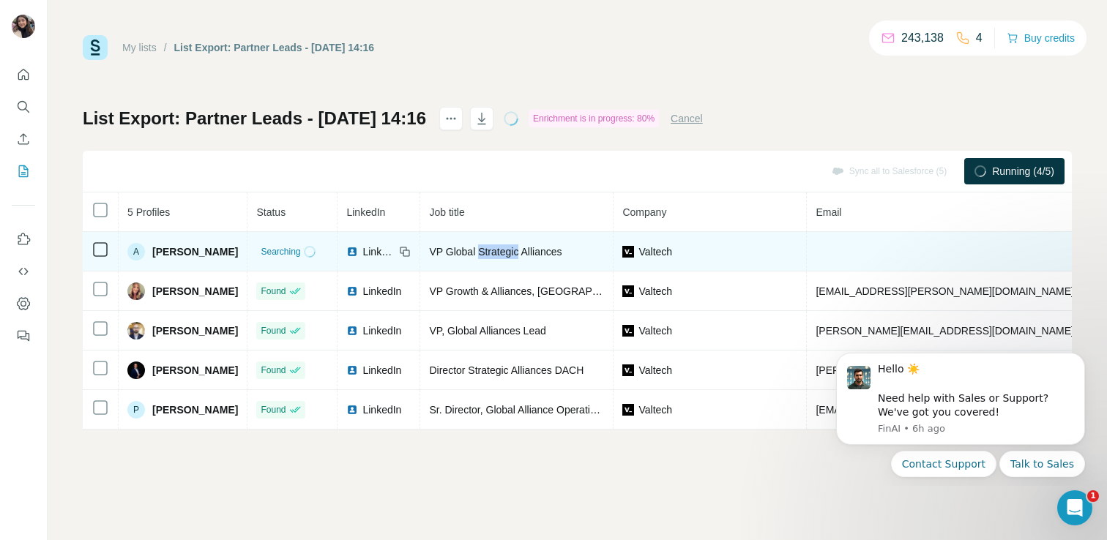
click at [485, 258] on div "VP Global Strategic Alliances" at bounding box center [516, 252] width 175 height 15
copy span "VP Global Strategic Alliances"
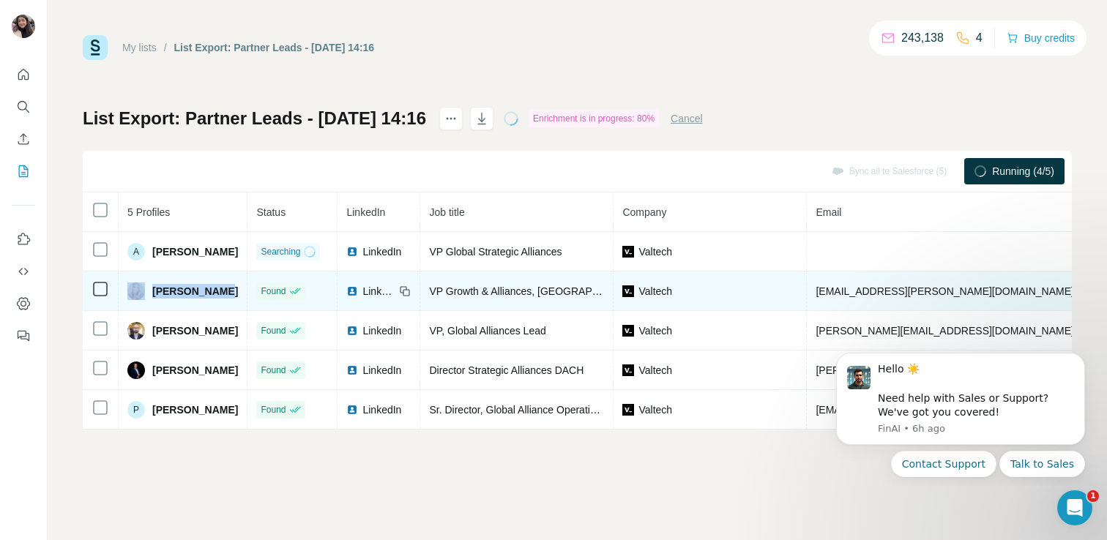
drag, startPoint x: 228, startPoint y: 296, endPoint x: 142, endPoint y: 290, distance: 86.6
click at [142, 290] on div "Claire Curry" at bounding box center [182, 292] width 111 height 18
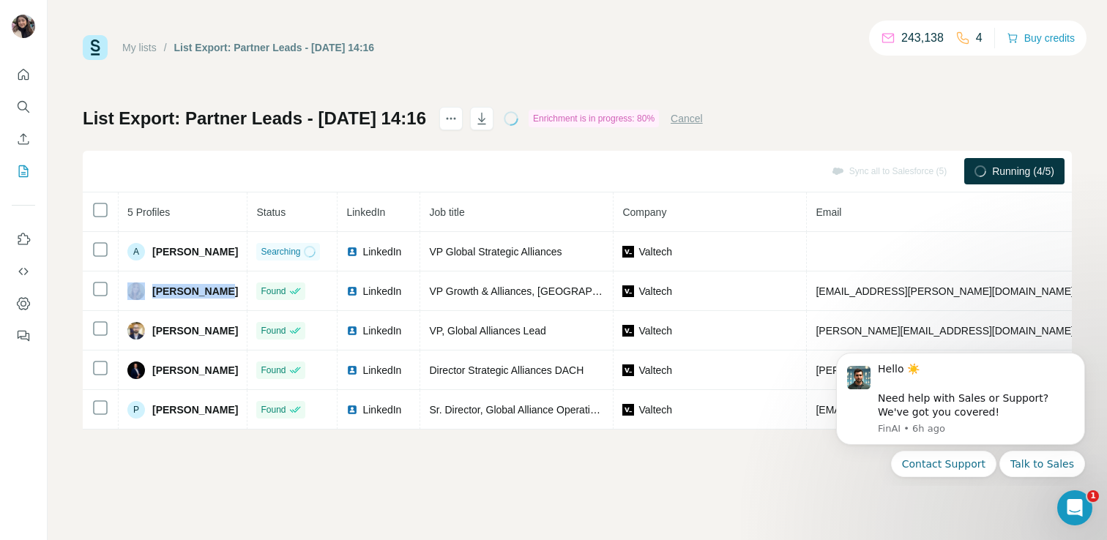
copy div "Claire Curry"
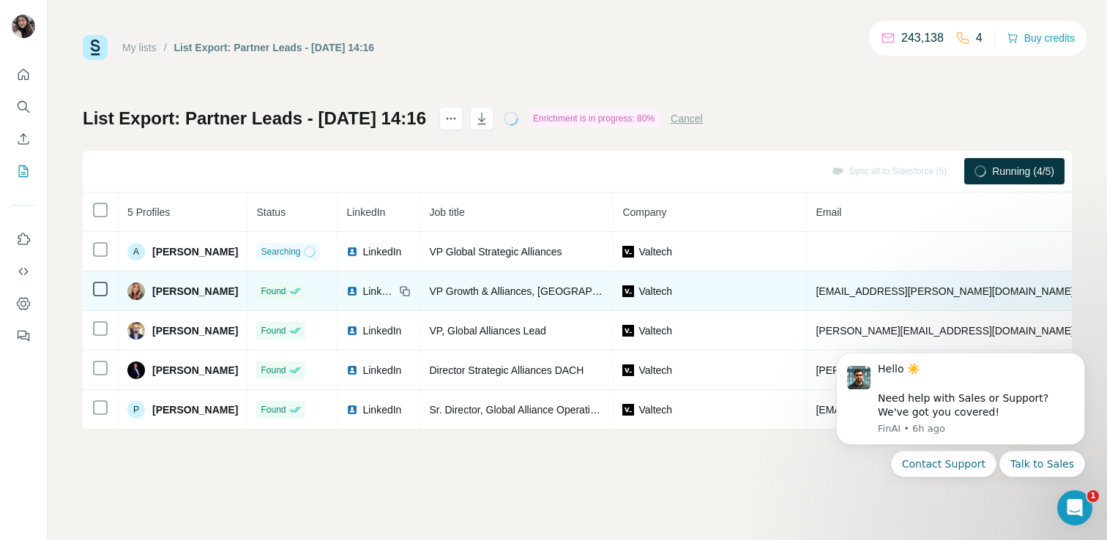
click at [501, 288] on span "VP Growth & Alliances, UK" at bounding box center [536, 292] width 215 height 12
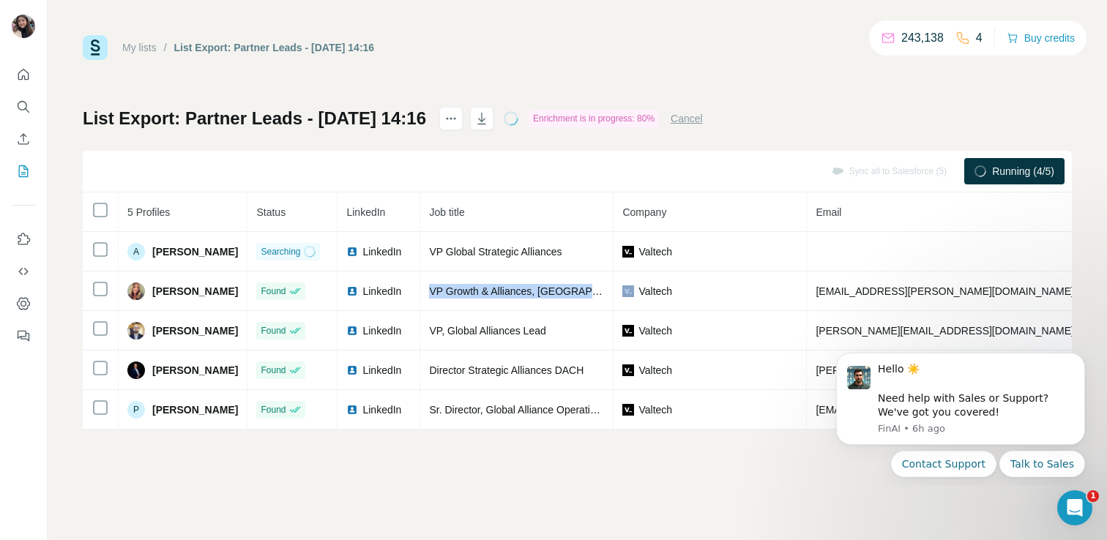
copy span "VP Growth & Alliances, UK"
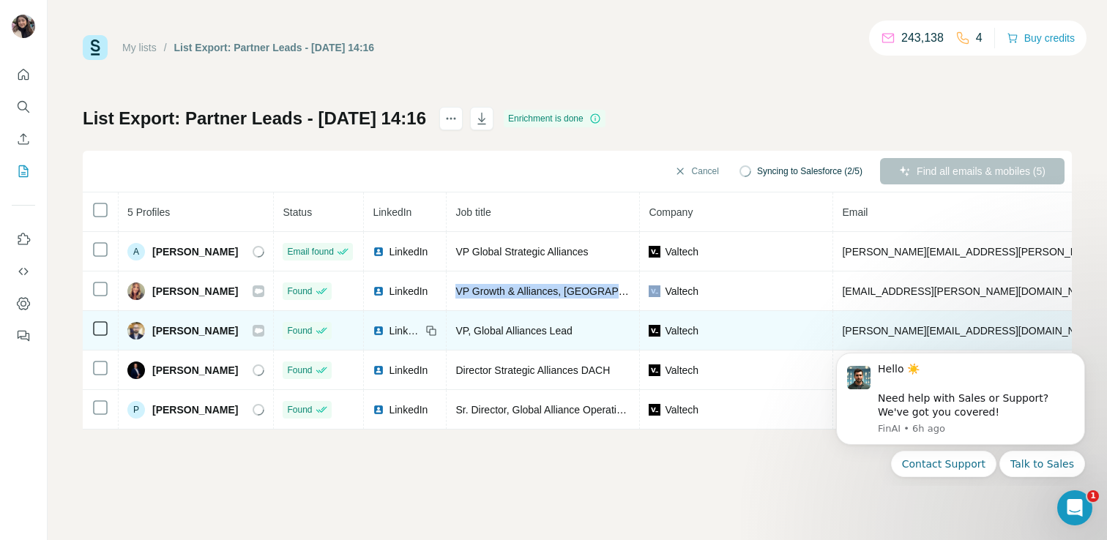
drag, startPoint x: 240, startPoint y: 339, endPoint x: 149, endPoint y: 332, distance: 91.1
click at [149, 332] on div "Francois Haguel" at bounding box center [195, 331] width 137 height 18
copy span "Francois Haguel"
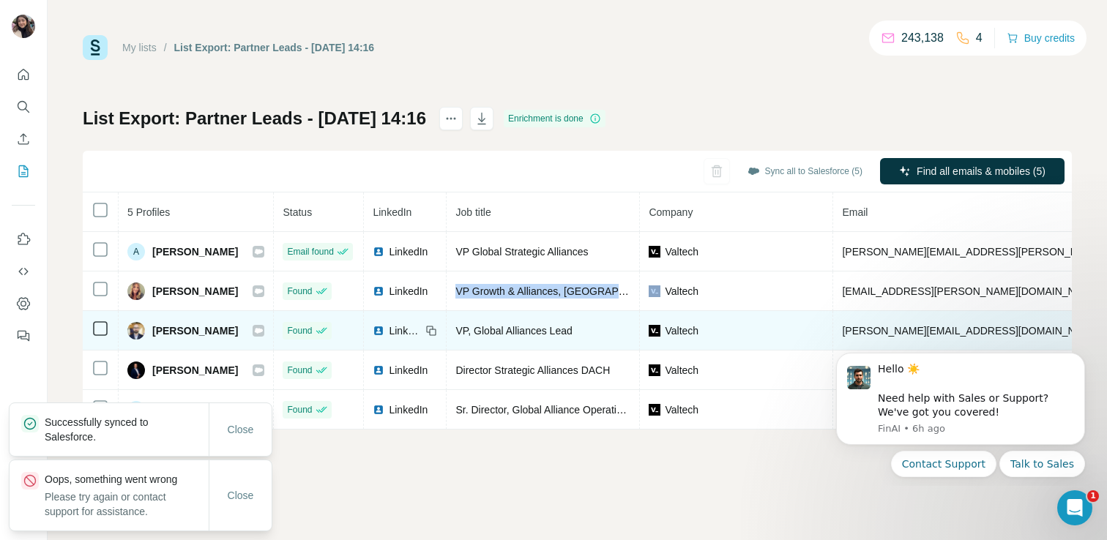
click at [529, 334] on span "VP, Global Alliances Lead" at bounding box center [513, 331] width 116 height 12
copy span "VP, Global Alliances Lead"
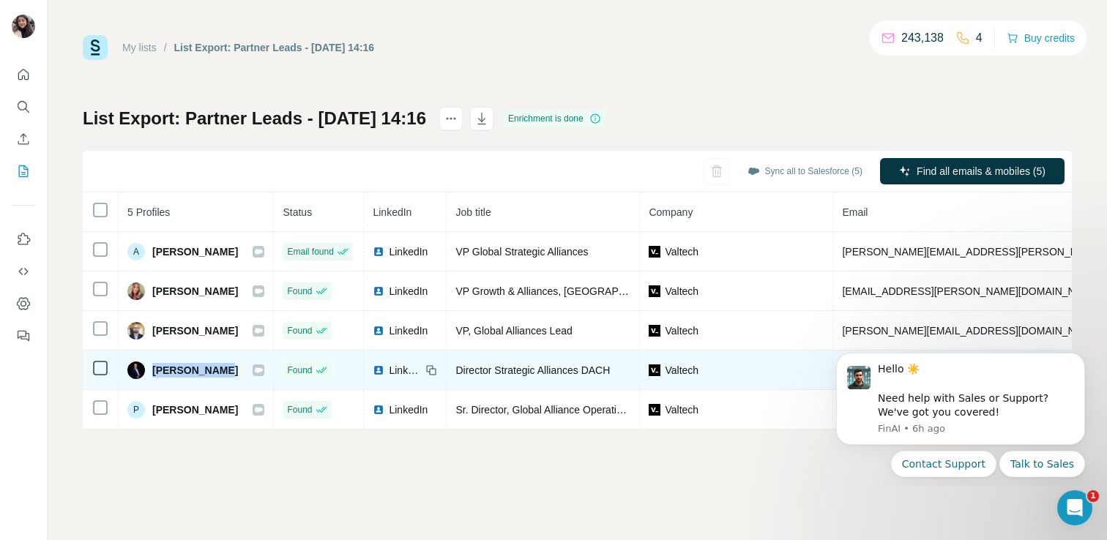
drag, startPoint x: 222, startPoint y: 370, endPoint x: 151, endPoint y: 372, distance: 71.0
click at [151, 372] on div "Leif Humpert" at bounding box center [195, 371] width 137 height 18
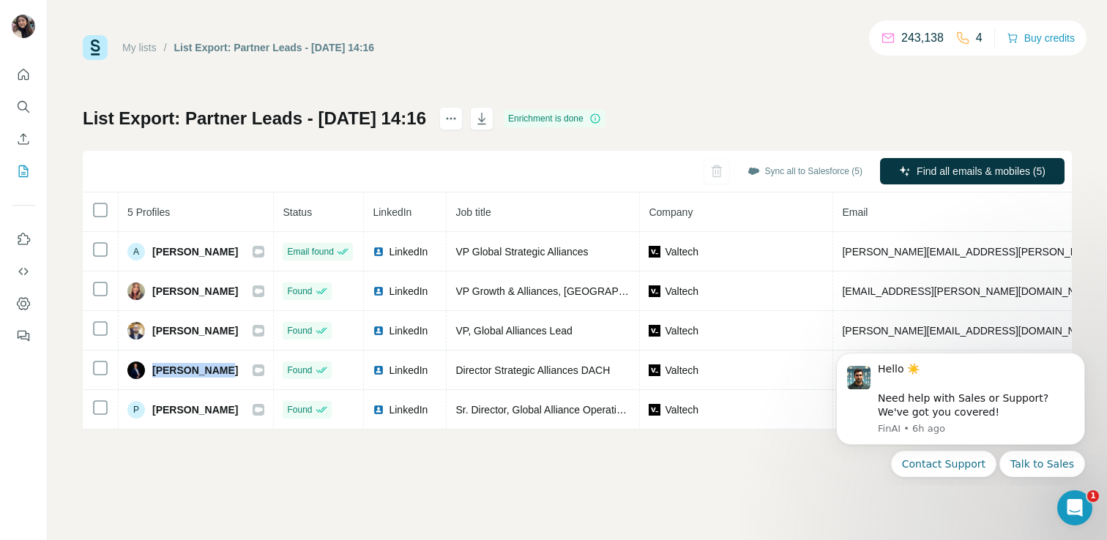
copy span "Leif Humpert"
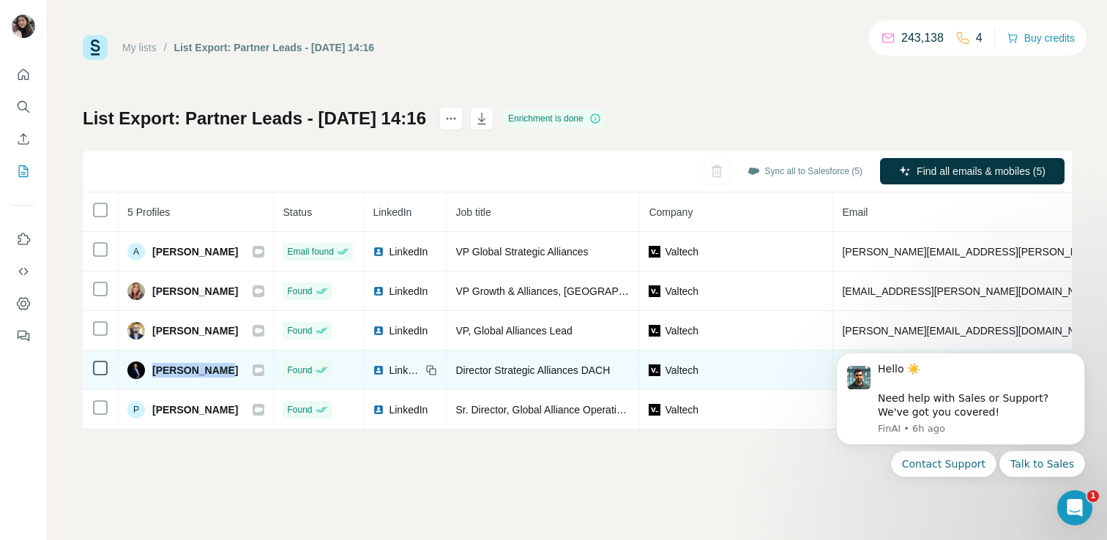
click at [512, 372] on span "Director Strategic Alliances DACH" at bounding box center [532, 371] width 154 height 12
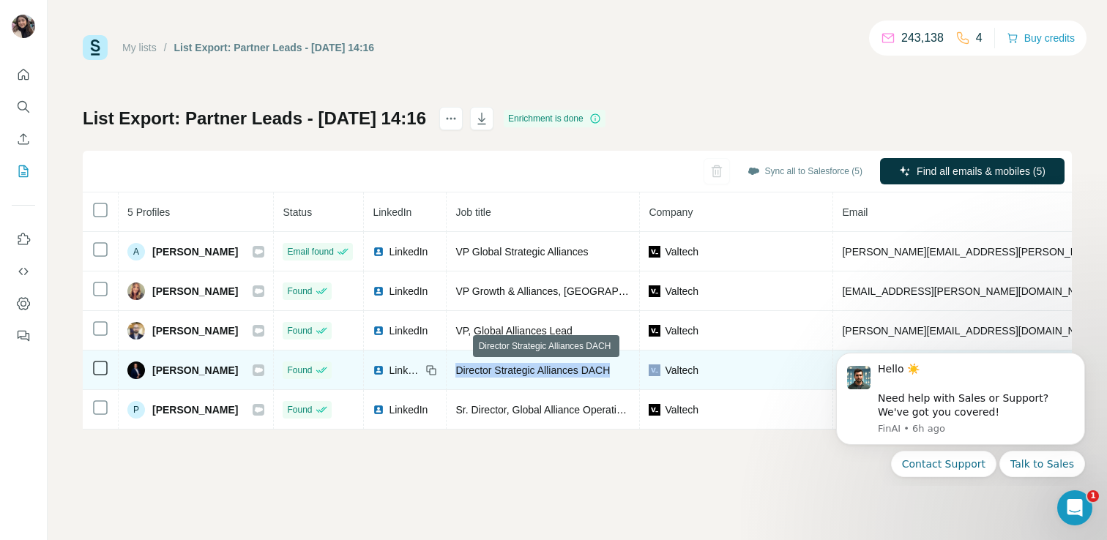
copy span "Director Strategic Alliances DACH"
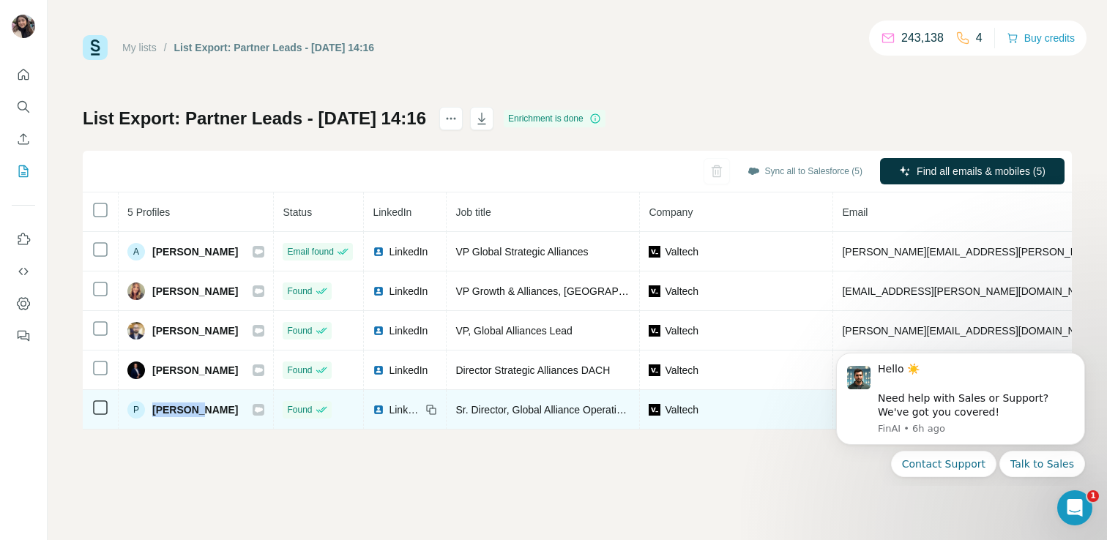
drag, startPoint x: 209, startPoint y: 417, endPoint x: 153, endPoint y: 413, distance: 56.5
click at [154, 413] on div "P Pia Boye" at bounding box center [195, 410] width 137 height 18
copy span "Pia Boye"
click at [523, 409] on span "Sr. Director, Global Alliance Operations" at bounding box center [543, 410] width 177 height 12
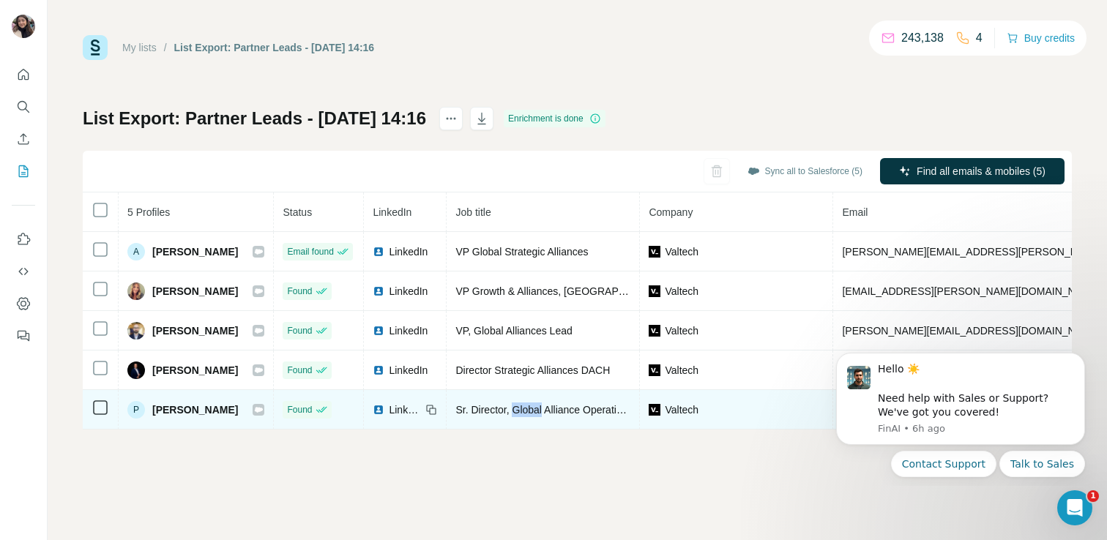
click at [523, 409] on span "Sr. Director, Global Alliance Operations" at bounding box center [543, 410] width 177 height 12
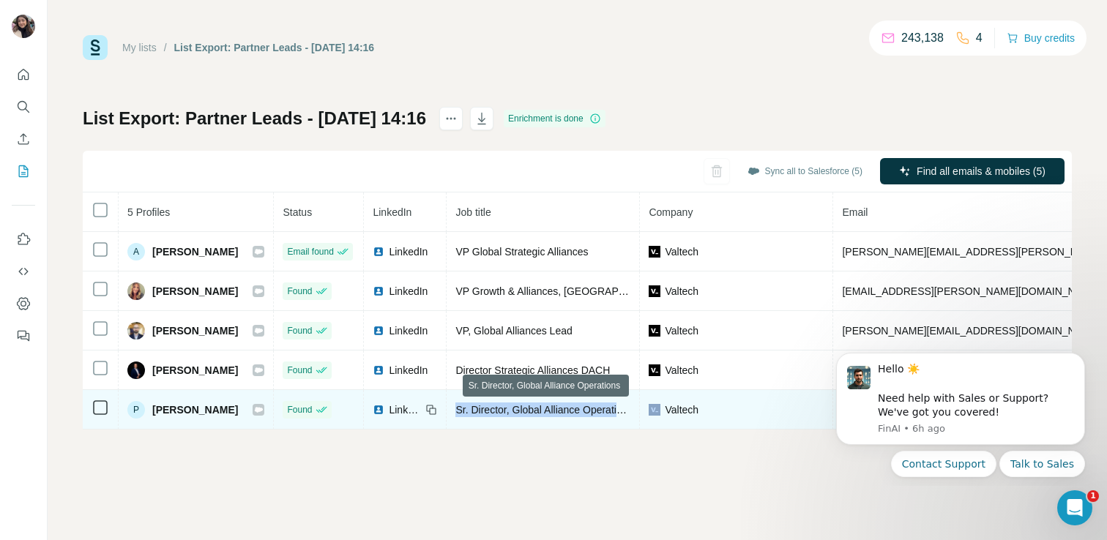
copy span "Sr. Director, Global Alliance Operations"
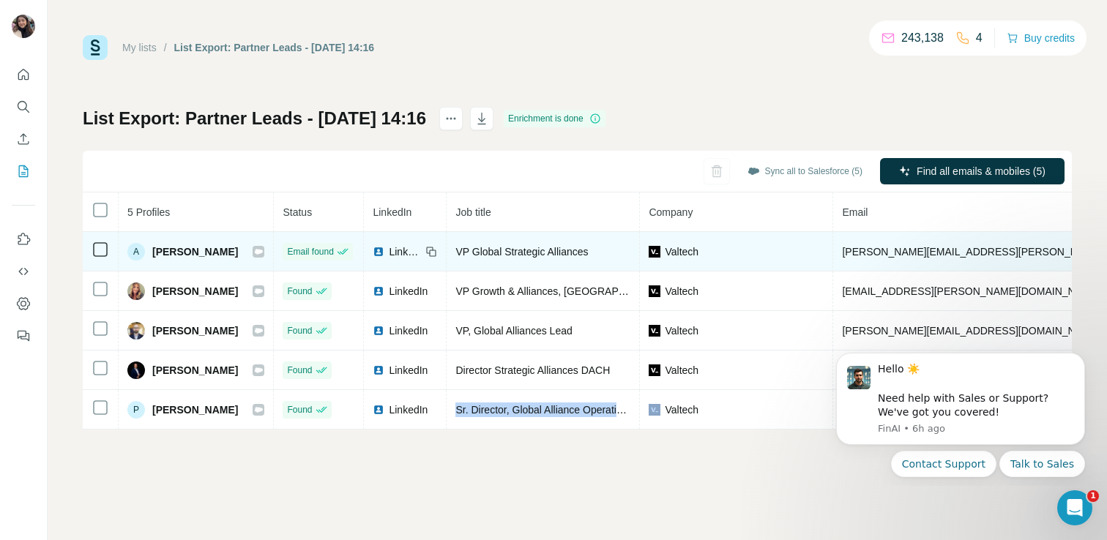
click at [264, 250] on div at bounding box center [259, 252] width 12 height 12
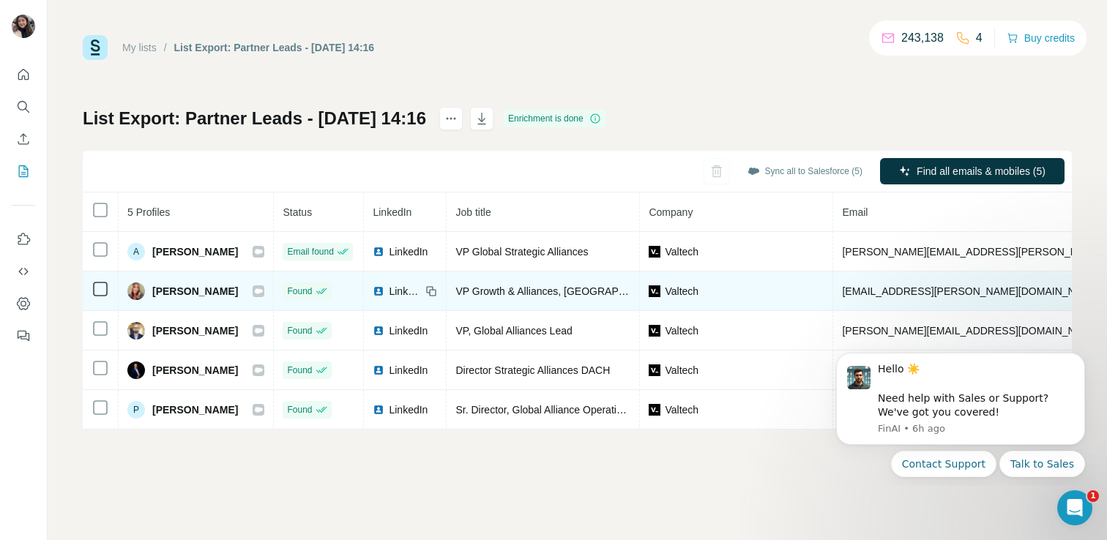
click at [263, 291] on icon at bounding box center [259, 290] width 8 height 5
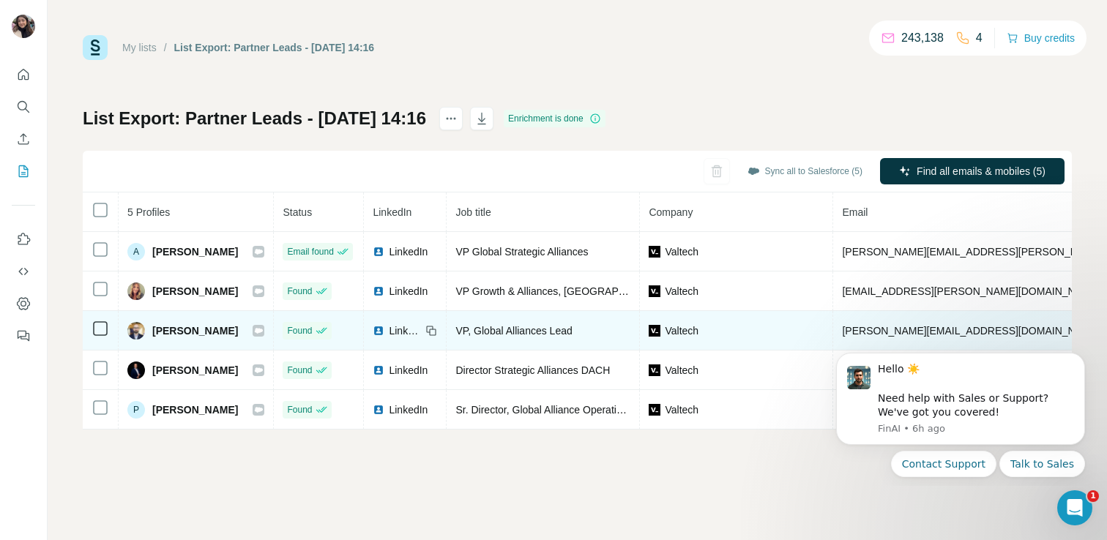
click at [261, 333] on icon at bounding box center [258, 331] width 9 height 12
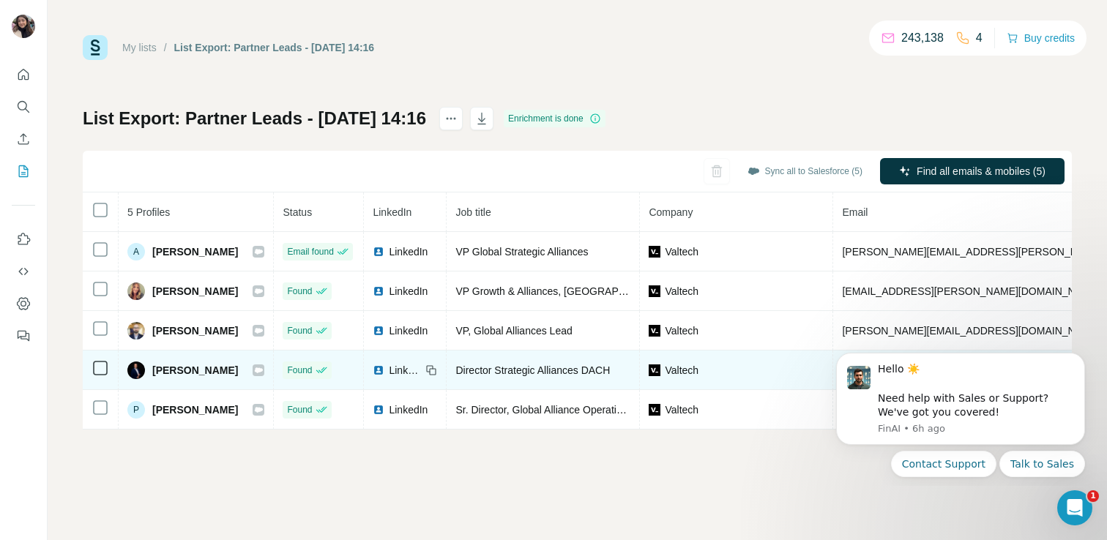
click at [263, 373] on icon at bounding box center [258, 371] width 9 height 12
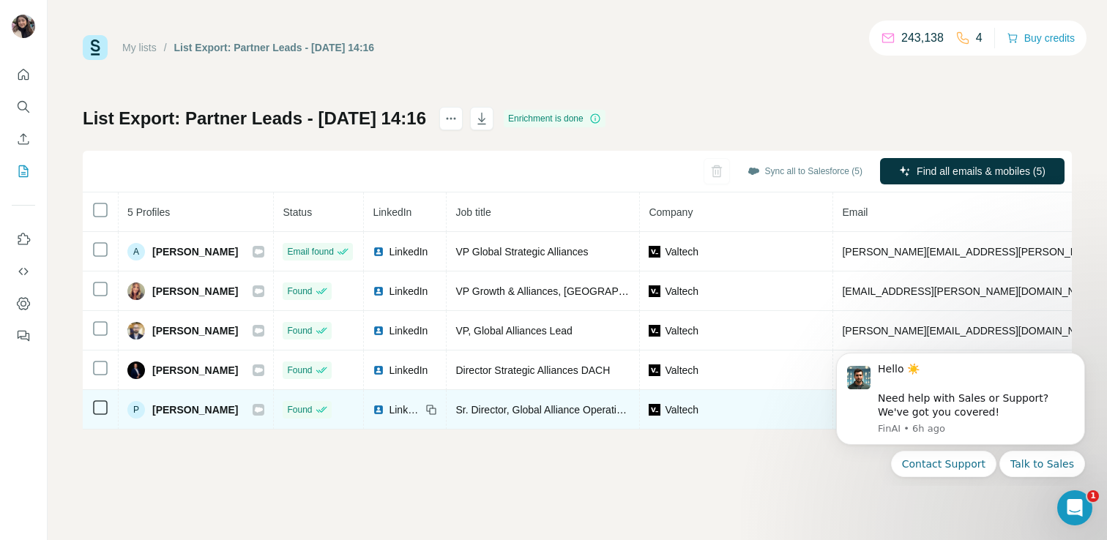
click at [263, 410] on icon at bounding box center [259, 409] width 8 height 5
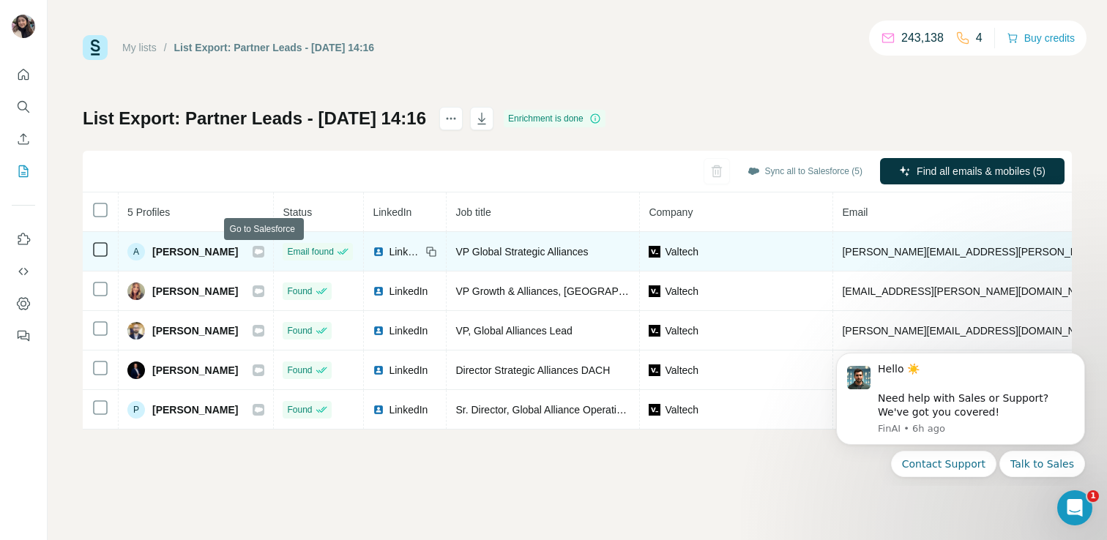
click at [263, 256] on icon at bounding box center [258, 252] width 9 height 12
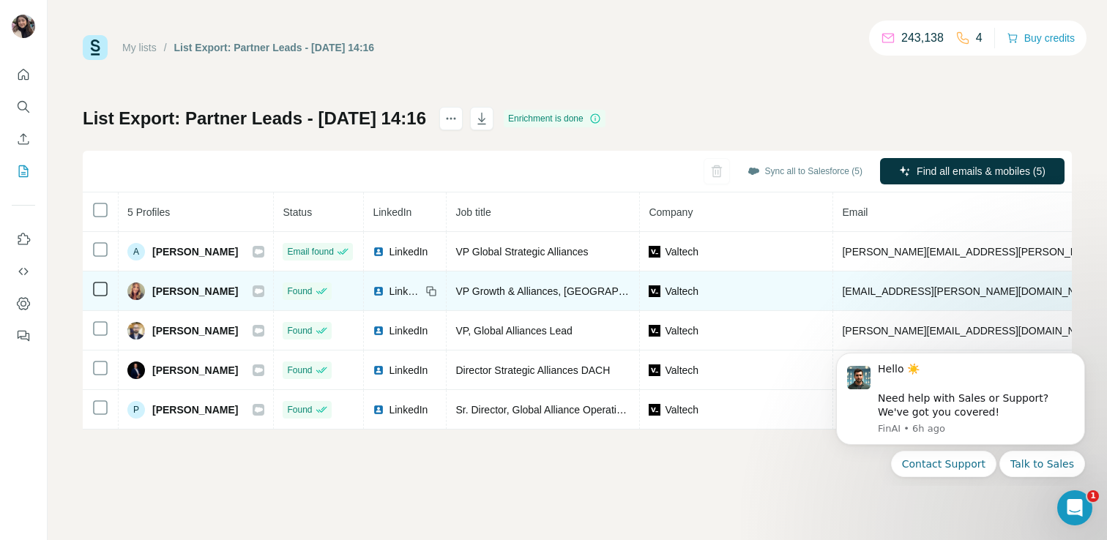
click at [263, 291] on icon at bounding box center [259, 290] width 8 height 5
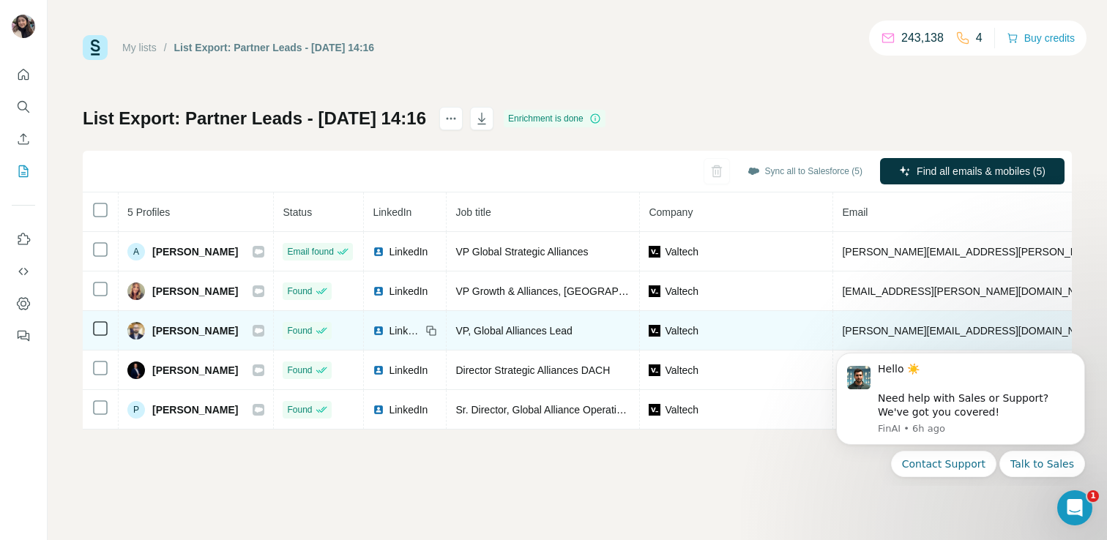
click at [262, 331] on icon at bounding box center [259, 330] width 8 height 5
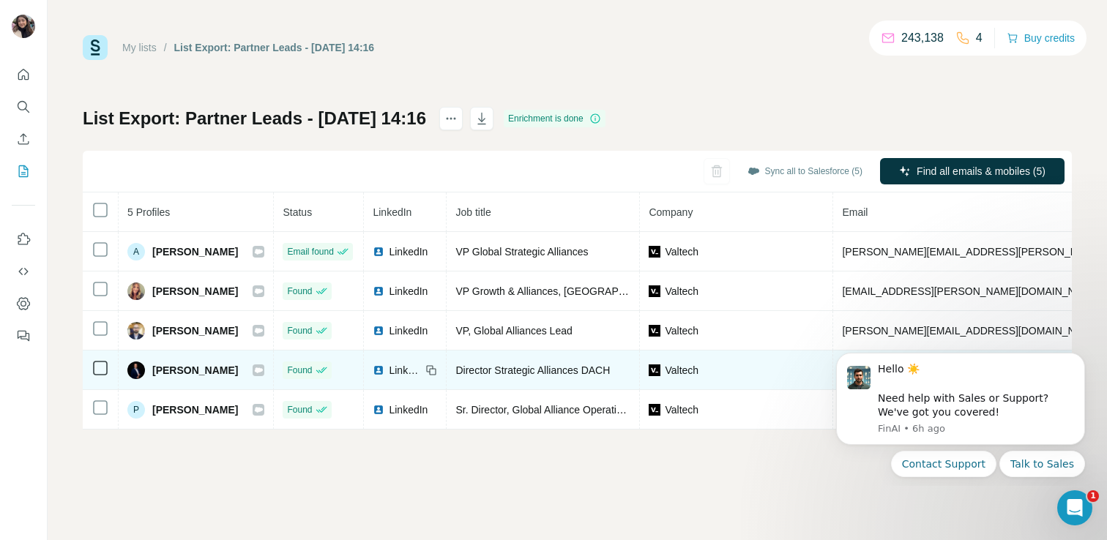
click at [263, 368] on icon at bounding box center [259, 370] width 8 height 5
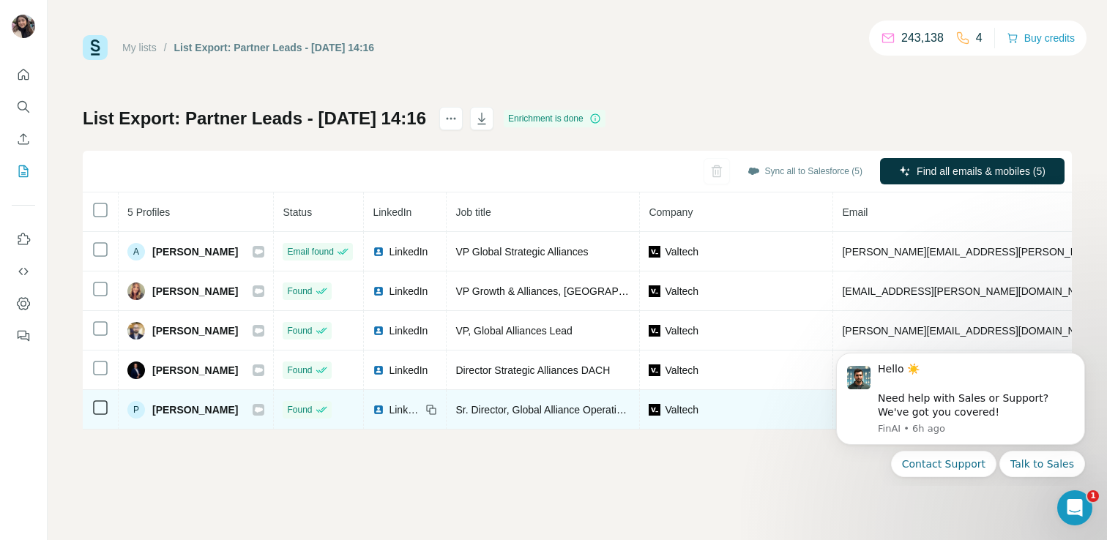
click at [264, 411] on div at bounding box center [259, 410] width 12 height 12
